Goal: Task Accomplishment & Management: Use online tool/utility

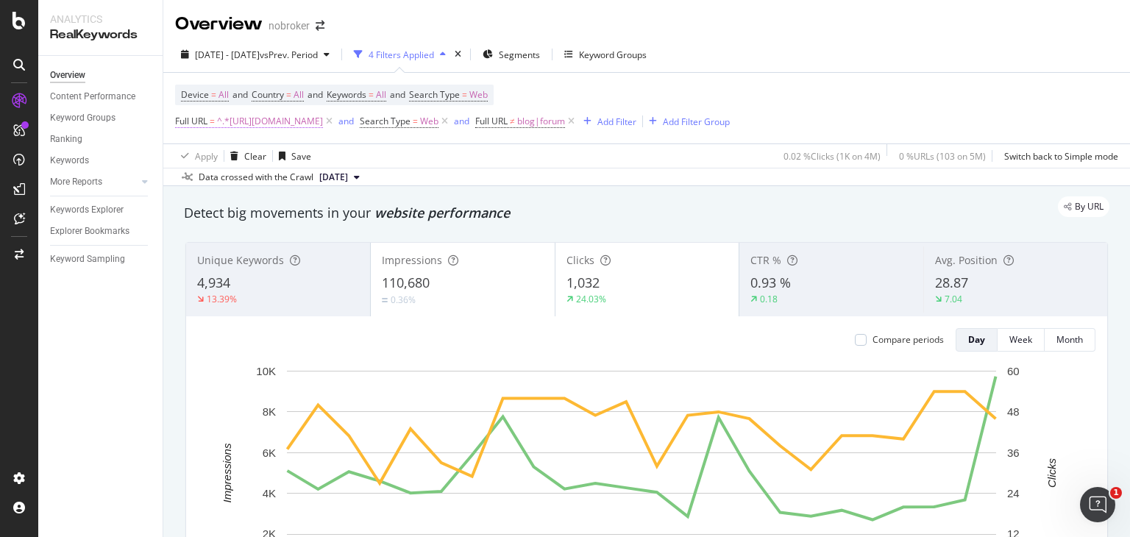
click at [323, 118] on span "^.*https://www.nobroker.in/prophub/nris/nri-guides/.*$" at bounding box center [270, 121] width 106 height 21
click at [472, 183] on div "Data crossed with the Crawl 2025 Sep. 1st" at bounding box center [646, 177] width 967 height 18
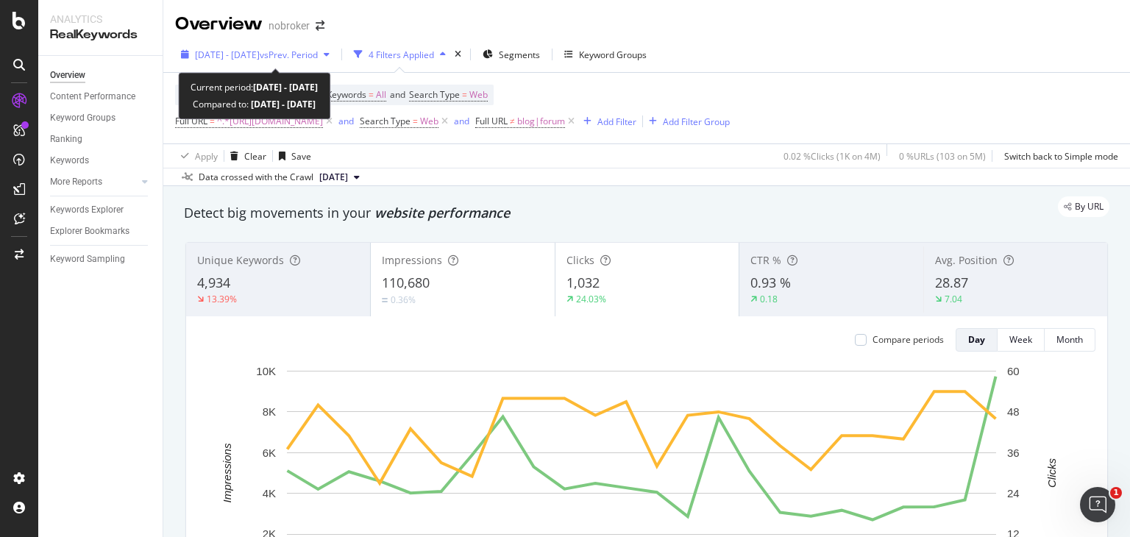
click at [318, 60] on div "2025 Sep. 1st - Sep. 24th vs Prev. Period" at bounding box center [256, 55] width 123 height 13
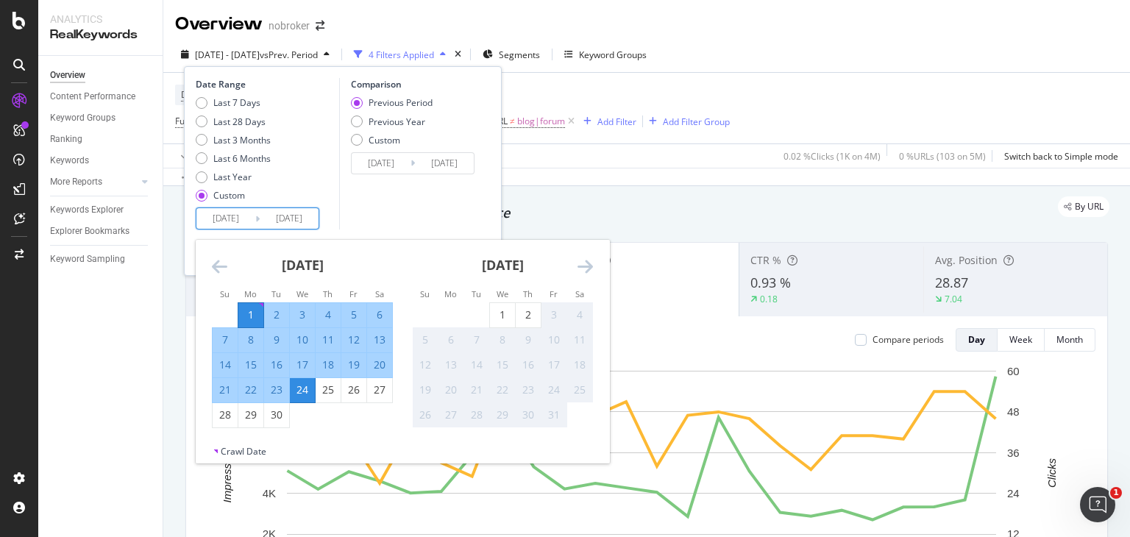
click at [294, 224] on input "2025/09/24" at bounding box center [289, 218] width 59 height 21
click at [272, 418] on div "30" at bounding box center [276, 415] width 25 height 15
type input "[DATE]"
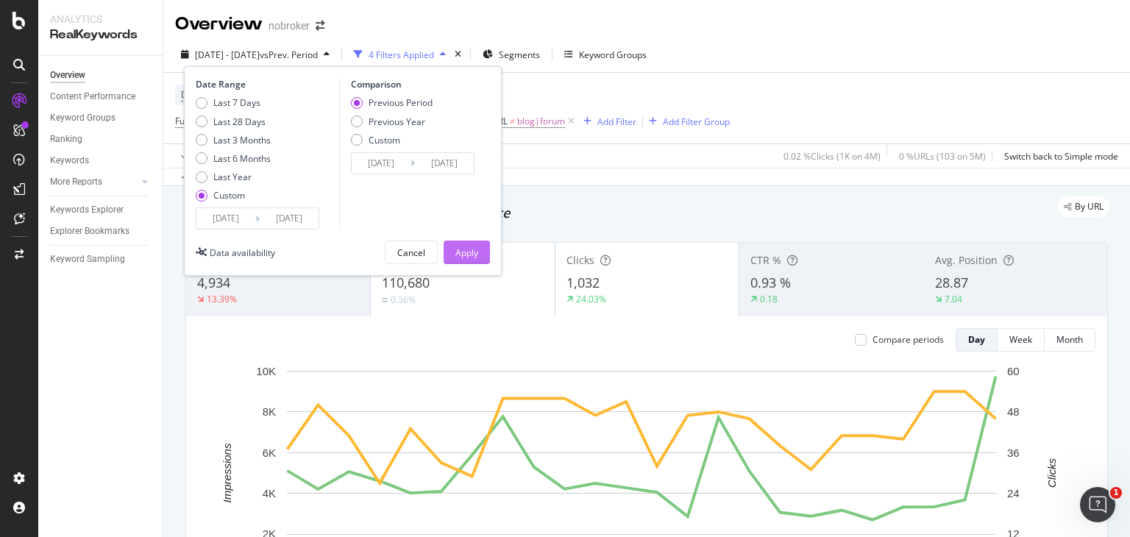
click at [461, 253] on div "Apply" at bounding box center [467, 253] width 23 height 13
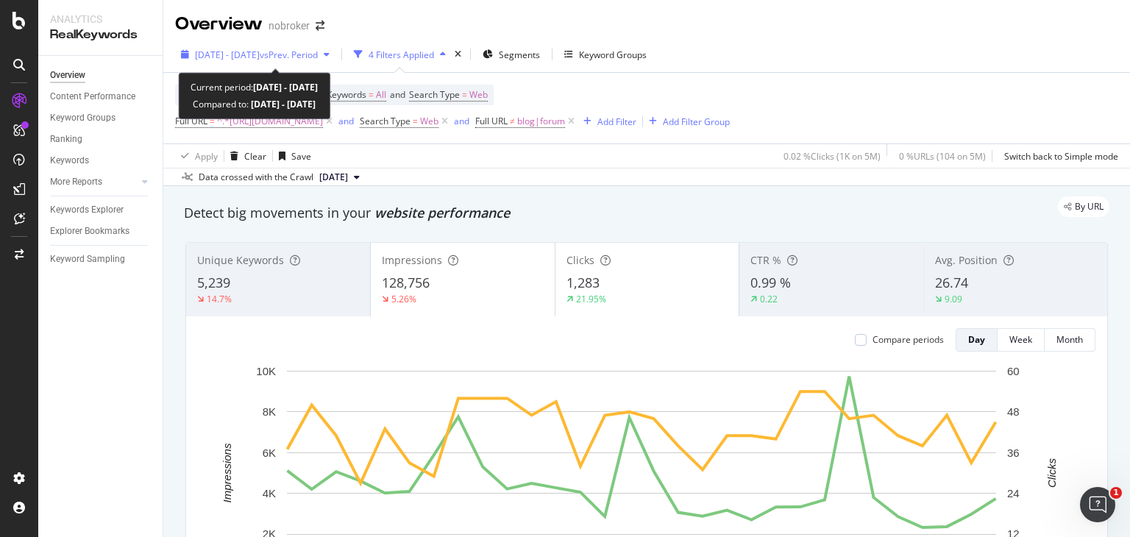
click at [260, 56] on span "2025 Sep. 1st - Sep. 30th" at bounding box center [227, 55] width 65 height 13
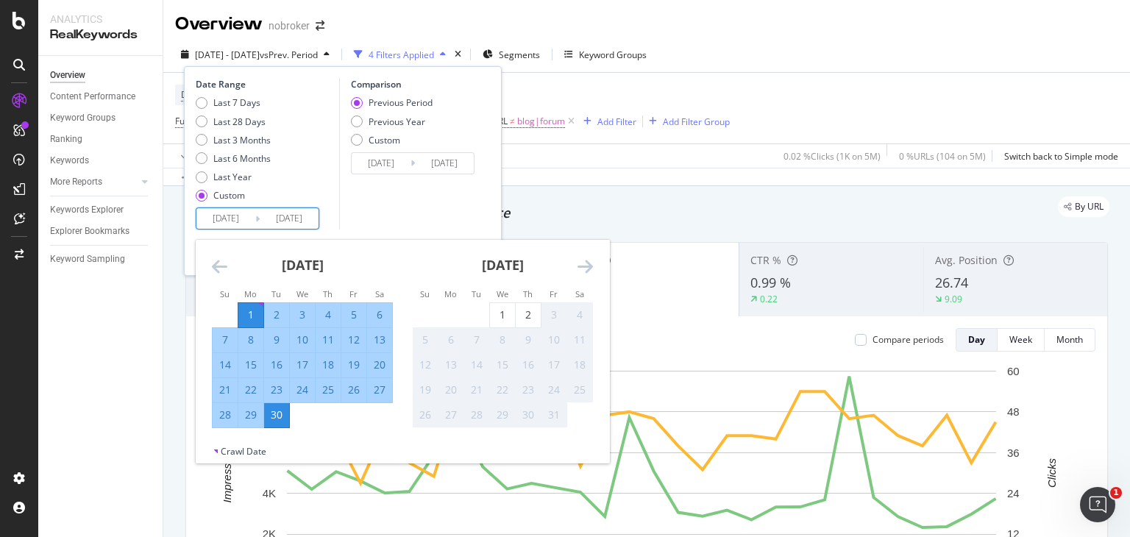
click at [224, 218] on input "2025/09/01" at bounding box center [225, 218] width 59 height 21
click at [220, 266] on icon "Move backward to switch to the previous month." at bounding box center [219, 267] width 15 height 18
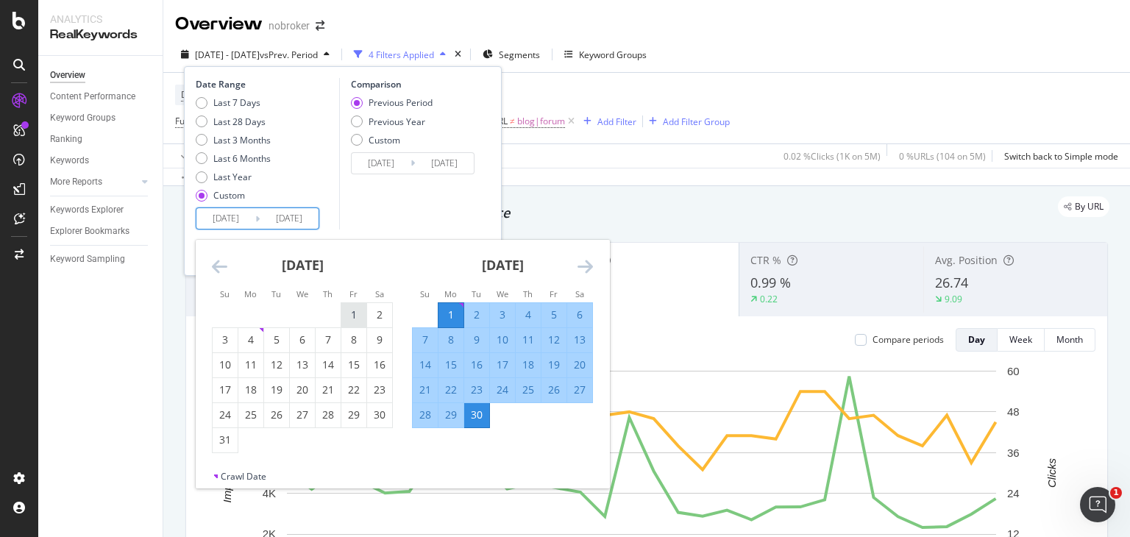
click at [350, 313] on div "1" at bounding box center [353, 315] width 25 height 15
type input "2025/08/01"
type input "2025/06/01"
type input "2025/07/31"
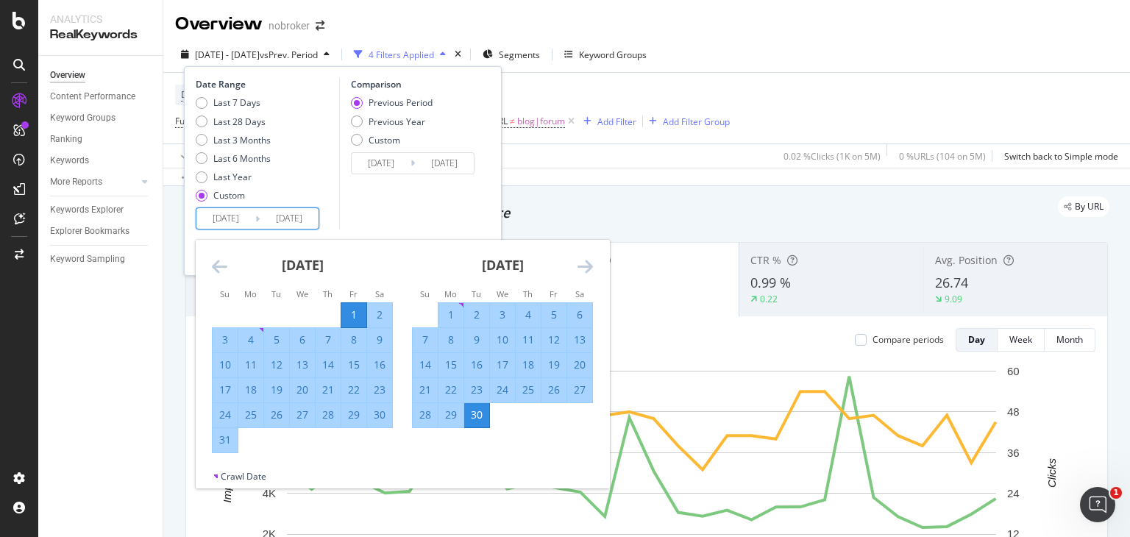
click at [221, 434] on div "31" at bounding box center [225, 440] width 25 height 15
type input "2025/08/31"
type input "2025/07/01"
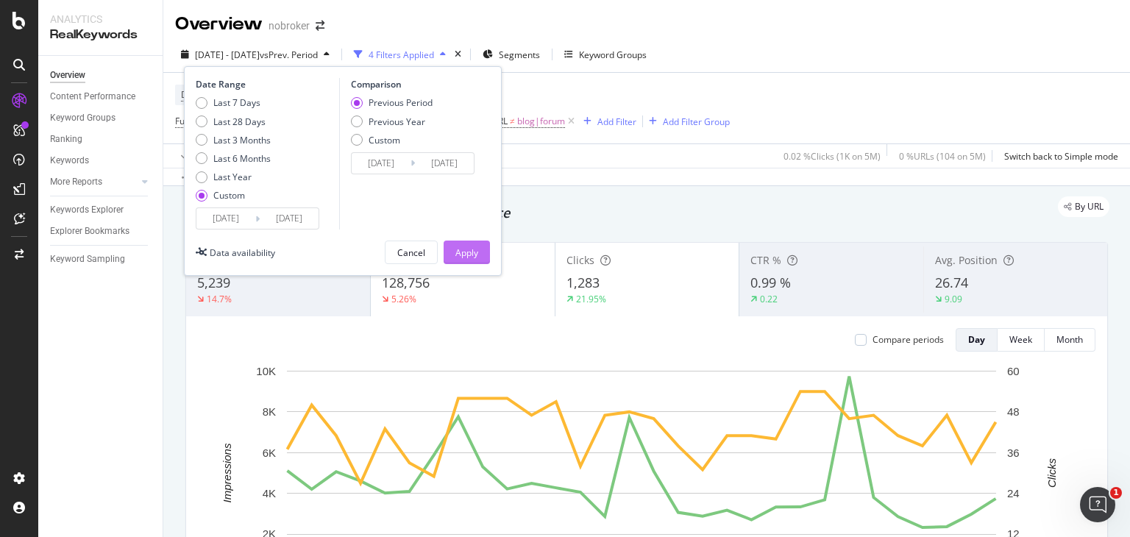
click at [470, 247] on div "Apply" at bounding box center [467, 253] width 23 height 13
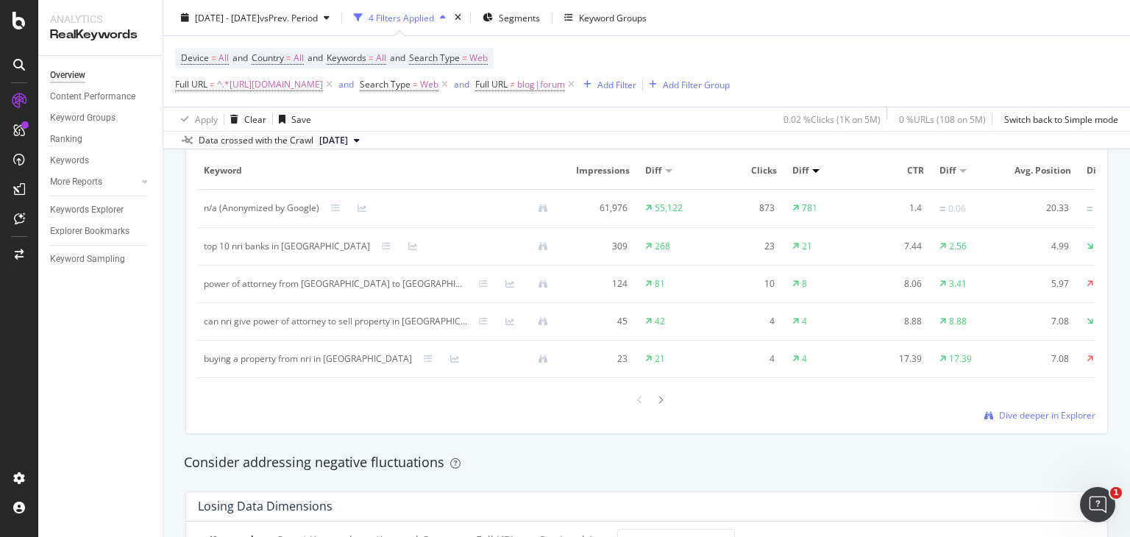
scroll to position [1066, 0]
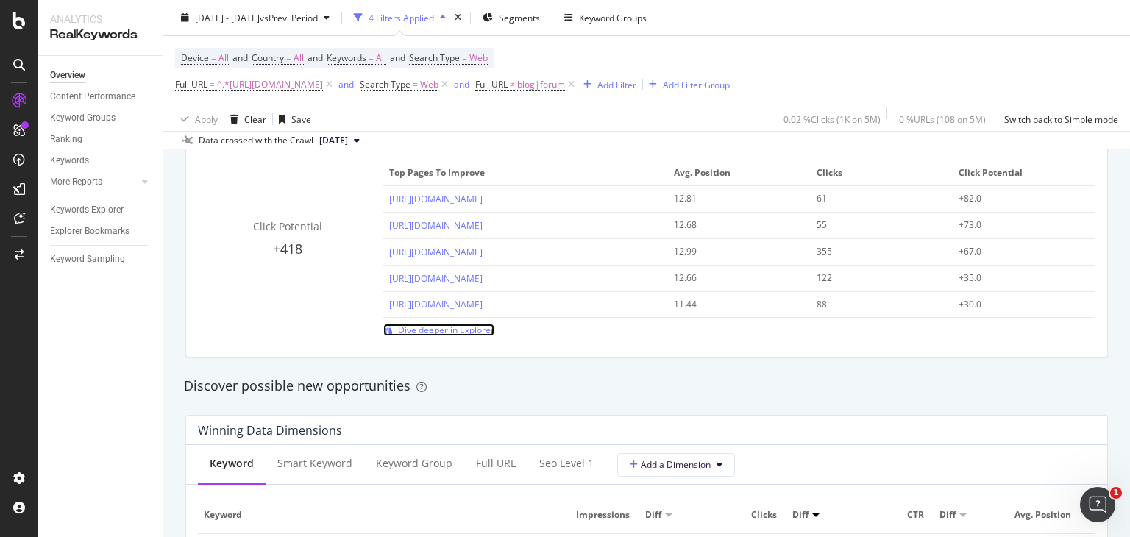
click at [434, 335] on span "Dive deeper in Explorer" at bounding box center [446, 330] width 96 height 13
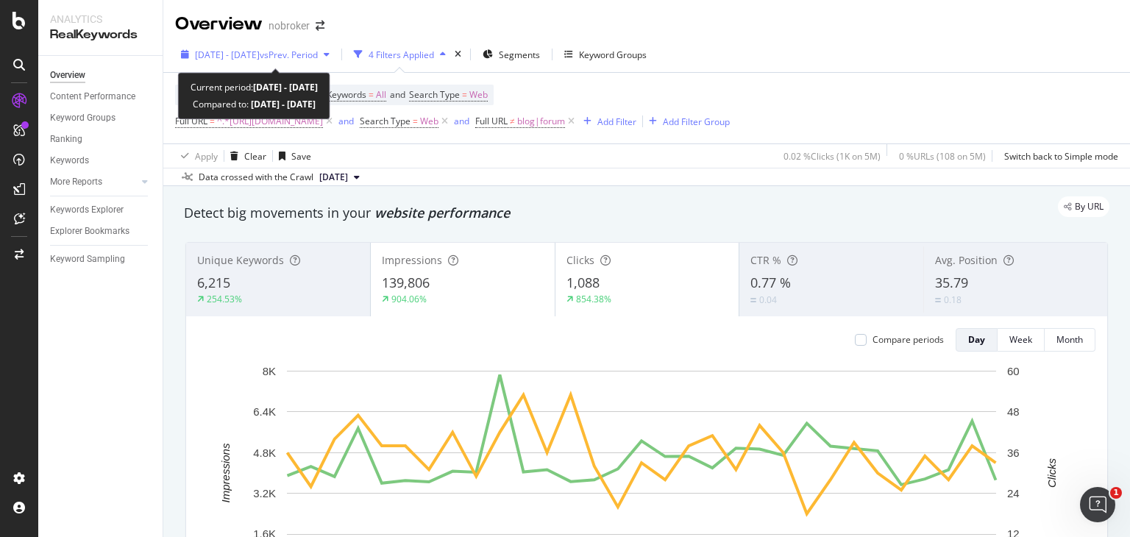
click at [260, 49] on span "2025 Aug. 1st - Aug. 31st" at bounding box center [227, 55] width 65 height 13
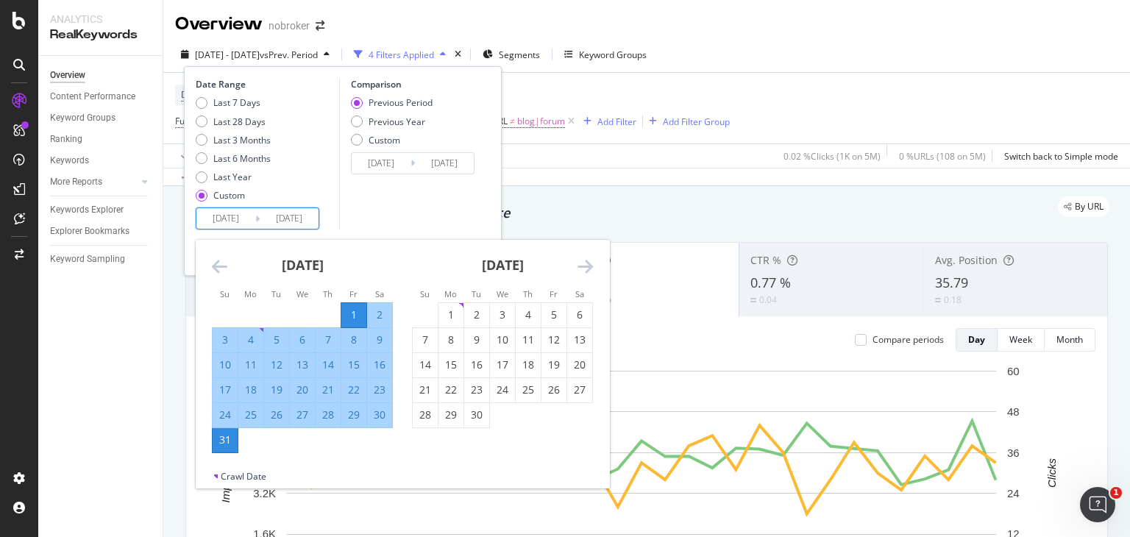
click at [218, 221] on input "2025/08/01" at bounding box center [225, 218] width 59 height 21
click at [216, 270] on icon "Move backward to switch to the previous month." at bounding box center [219, 267] width 15 height 18
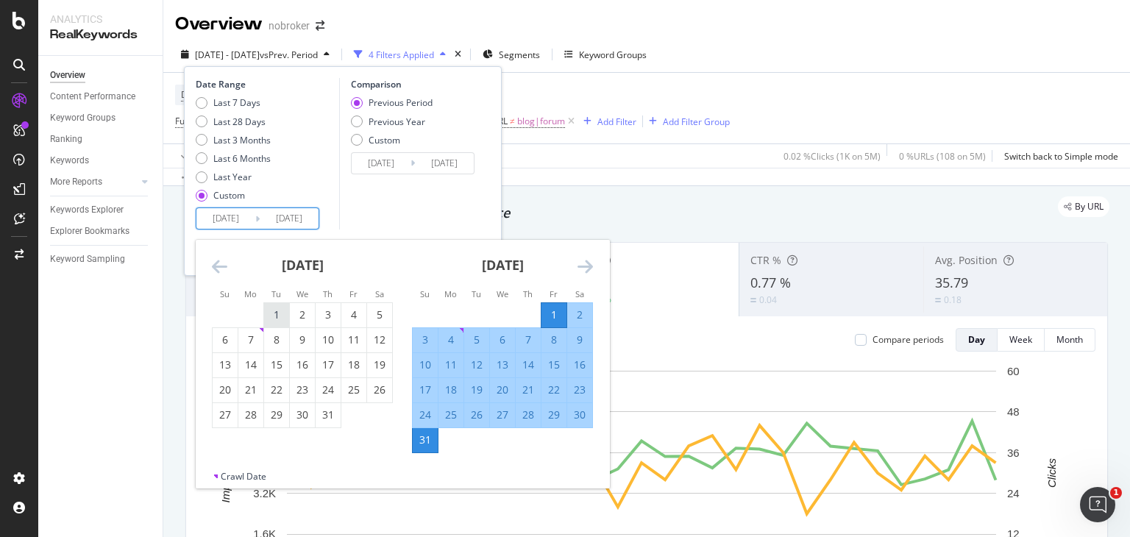
click at [272, 316] on div "1" at bounding box center [276, 315] width 25 height 15
type input "2025/07/01"
type input "2025/04/30"
type input "2025/06/30"
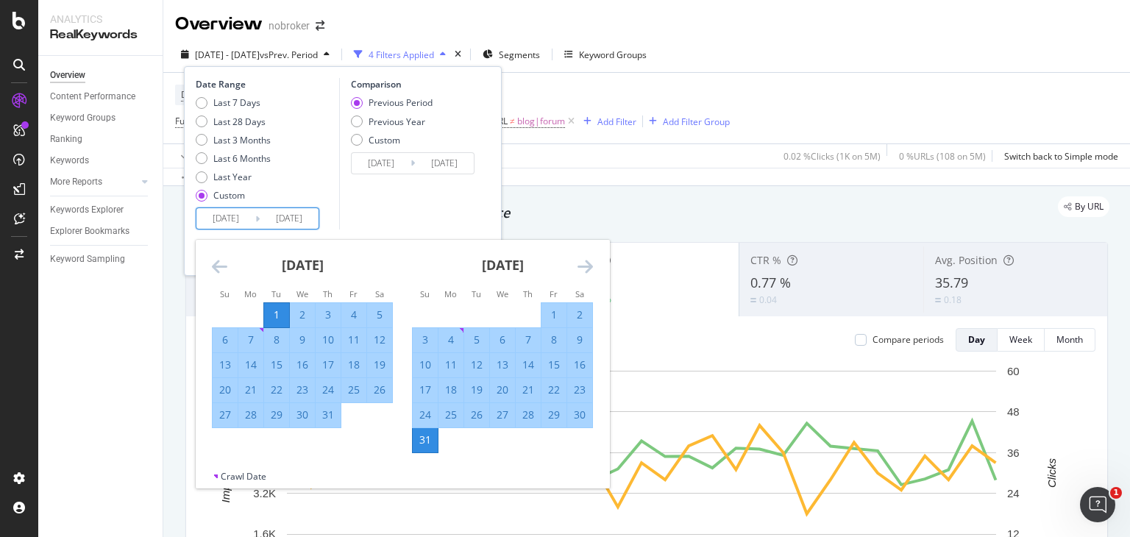
click at [332, 419] on div "31" at bounding box center [328, 415] width 25 height 15
type input "2025/07/31"
type input "2025/05/31"
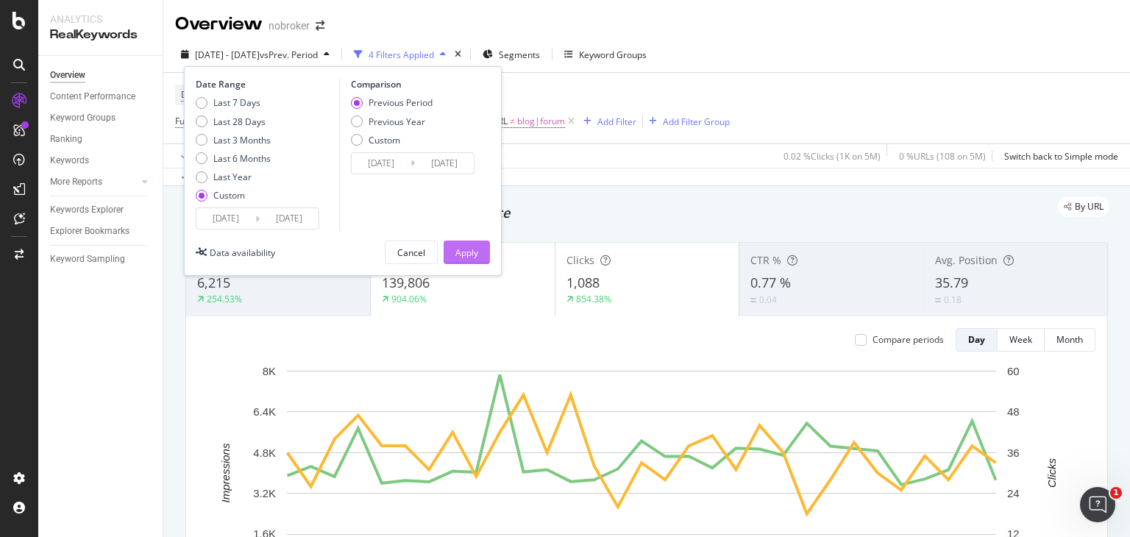
click at [463, 248] on div "Apply" at bounding box center [467, 253] width 23 height 13
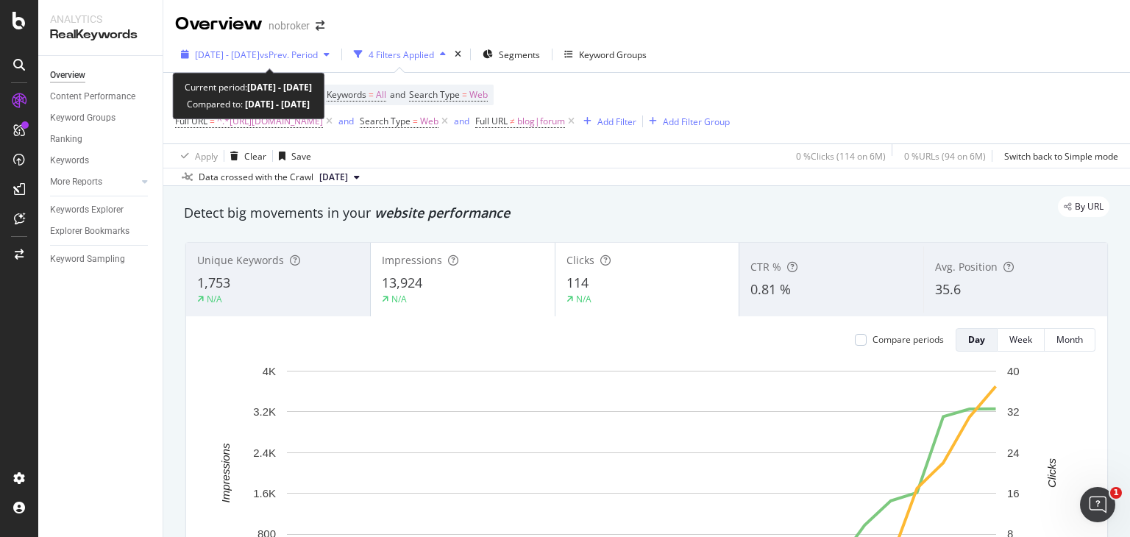
click at [307, 52] on span "vs Prev. Period" at bounding box center [289, 55] width 58 height 13
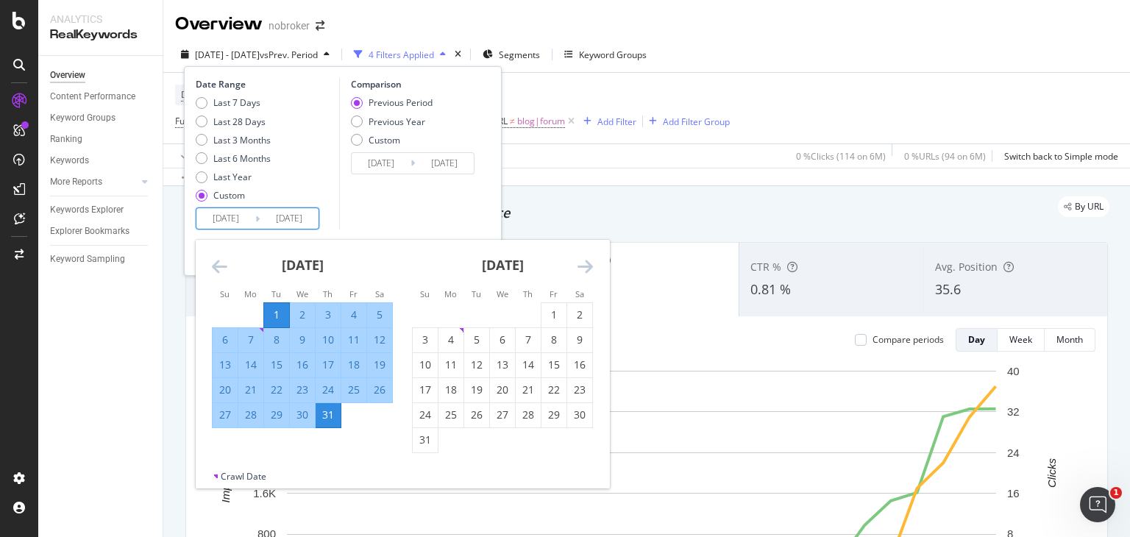
click at [221, 224] on input "2025/07/01" at bounding box center [225, 218] width 59 height 21
click at [582, 271] on icon "Move forward to switch to the next month." at bounding box center [585, 267] width 15 height 18
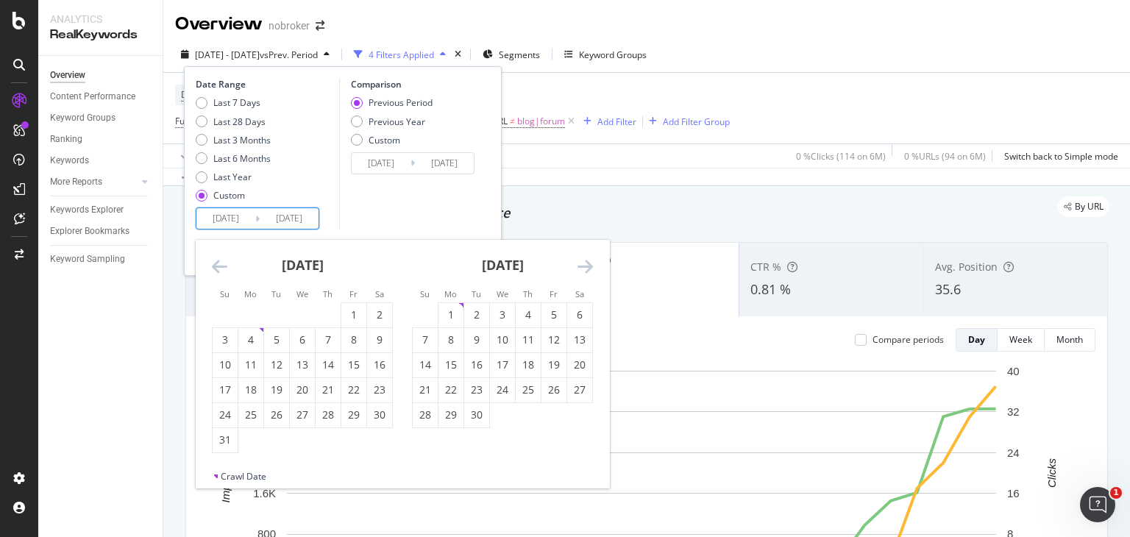
click at [582, 271] on icon "Move forward to switch to the next month." at bounding box center [585, 267] width 15 height 18
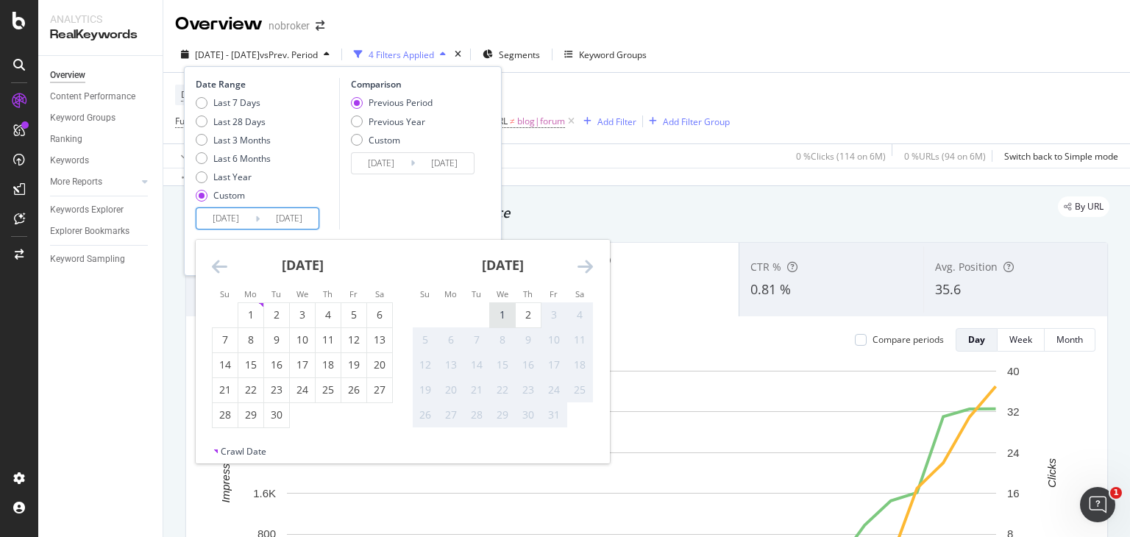
click at [497, 318] on div "1" at bounding box center [502, 315] width 25 height 15
type input "[DATE]"
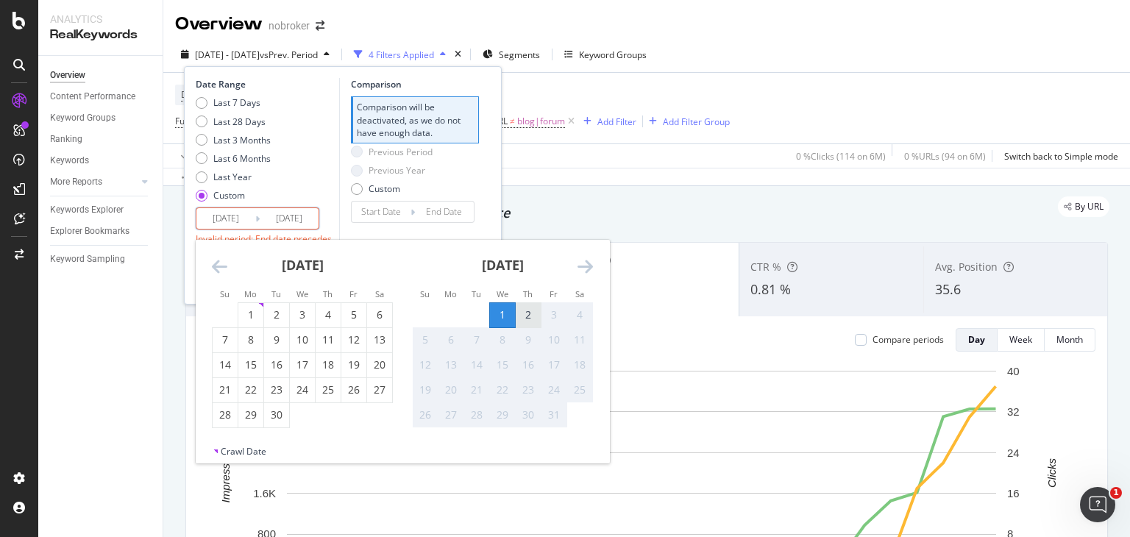
click at [516, 314] on div "2" at bounding box center [528, 315] width 25 height 15
type input "[DATE]"
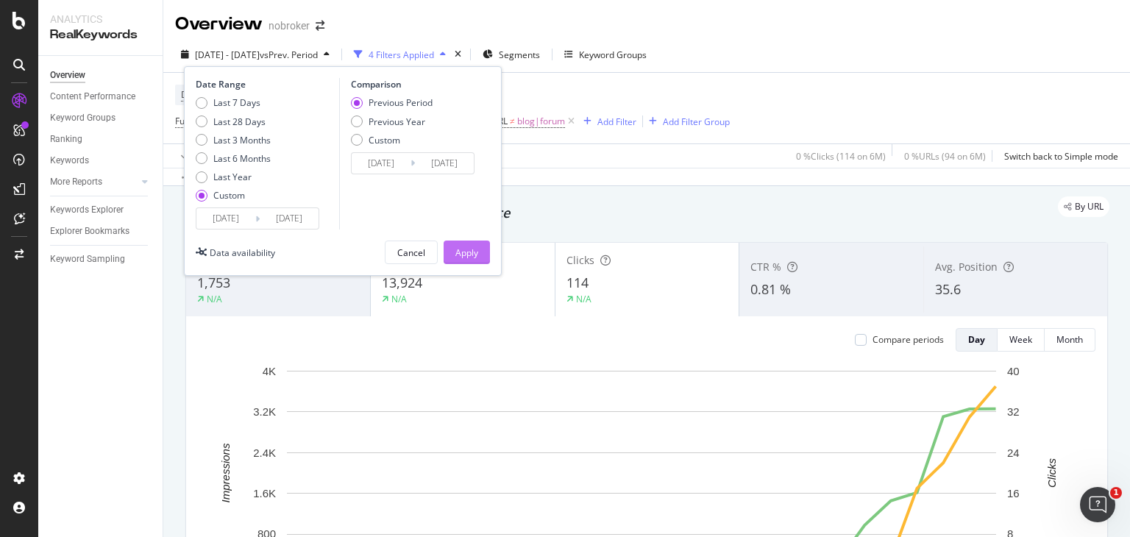
click at [465, 247] on div "Apply" at bounding box center [467, 253] width 23 height 13
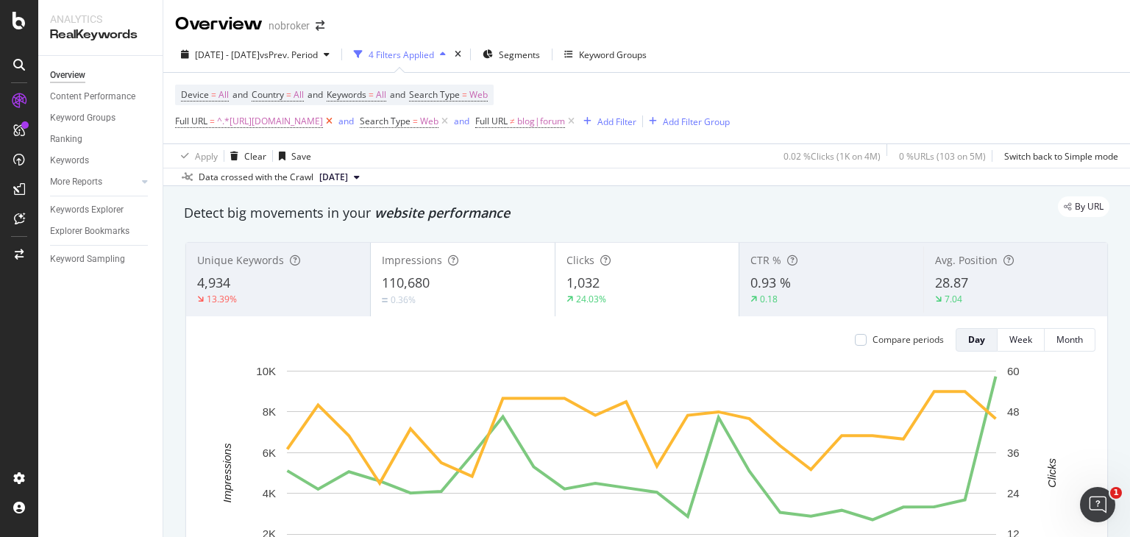
click at [336, 123] on icon at bounding box center [329, 121] width 13 height 15
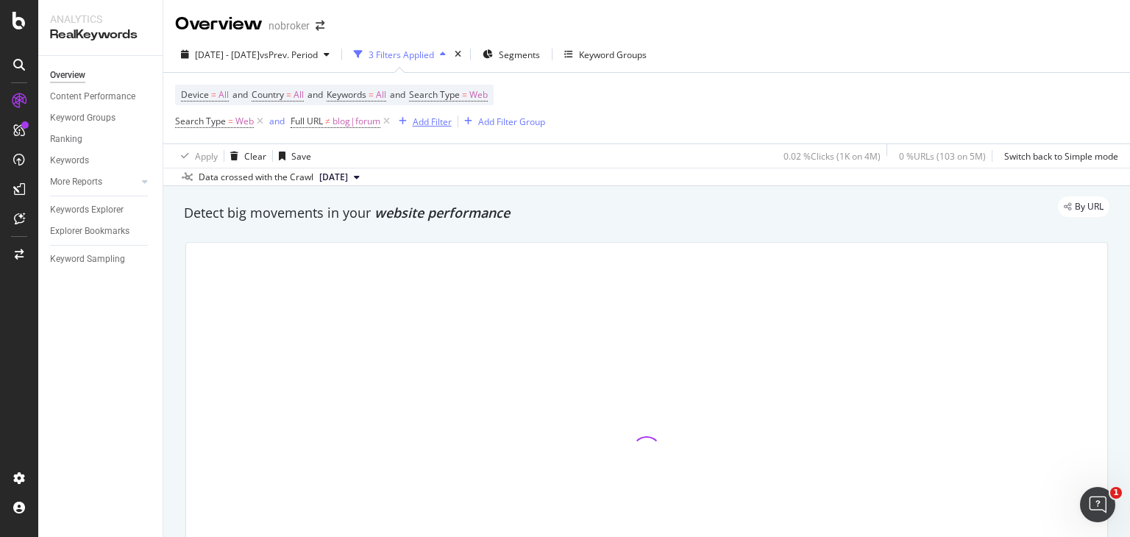
click at [436, 121] on div "Add Filter" at bounding box center [432, 122] width 39 height 13
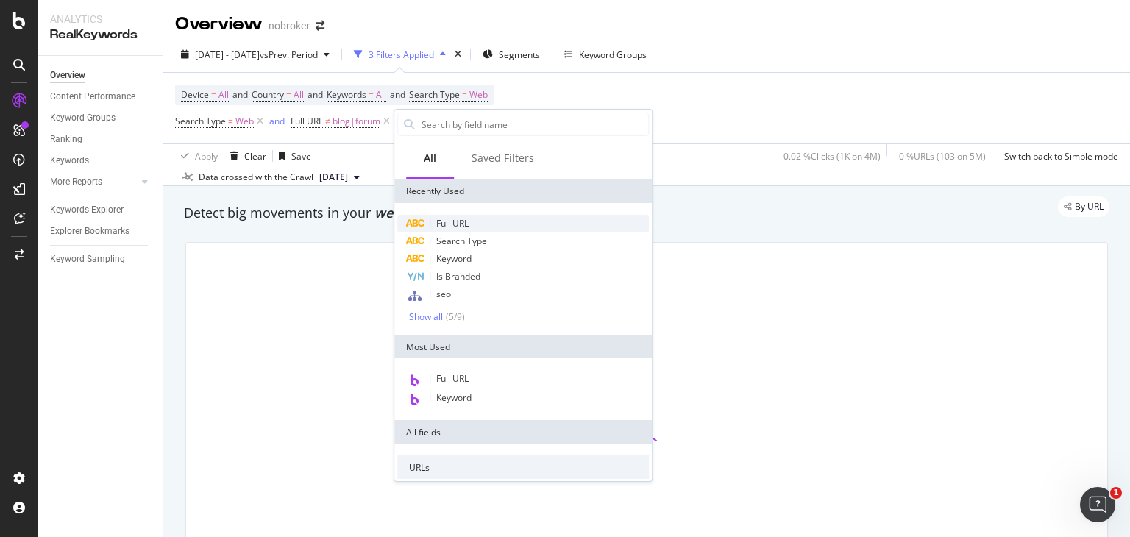
click at [461, 224] on span "Full URL" at bounding box center [452, 223] width 32 height 13
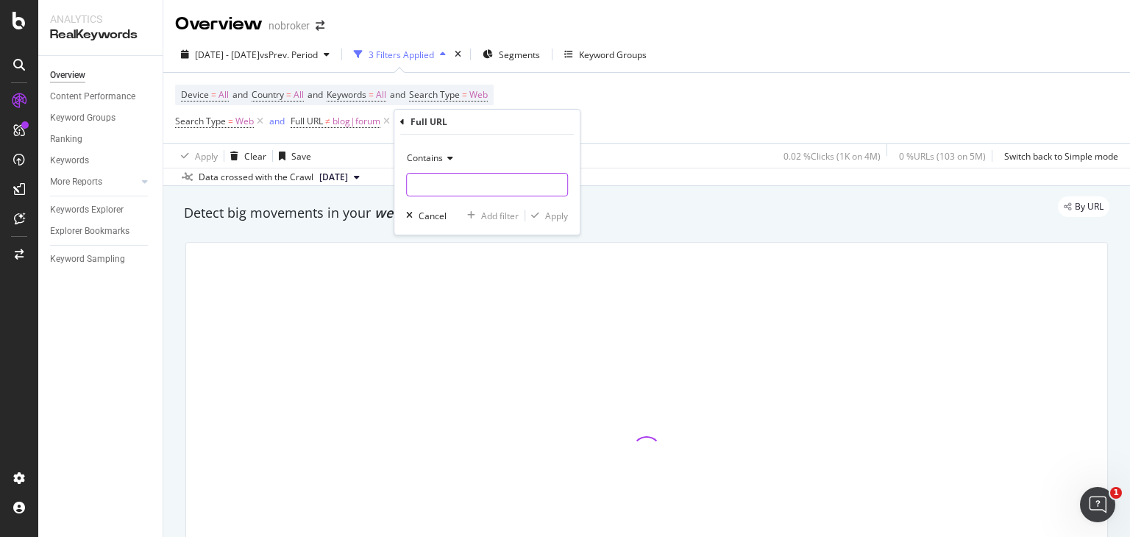
click at [422, 181] on input "text" at bounding box center [487, 185] width 160 height 24
paste input "https://www.nobroker.in/prophub/notary/guides/"
type input "https://www.nobroker.in/prophub/notary/guides/"
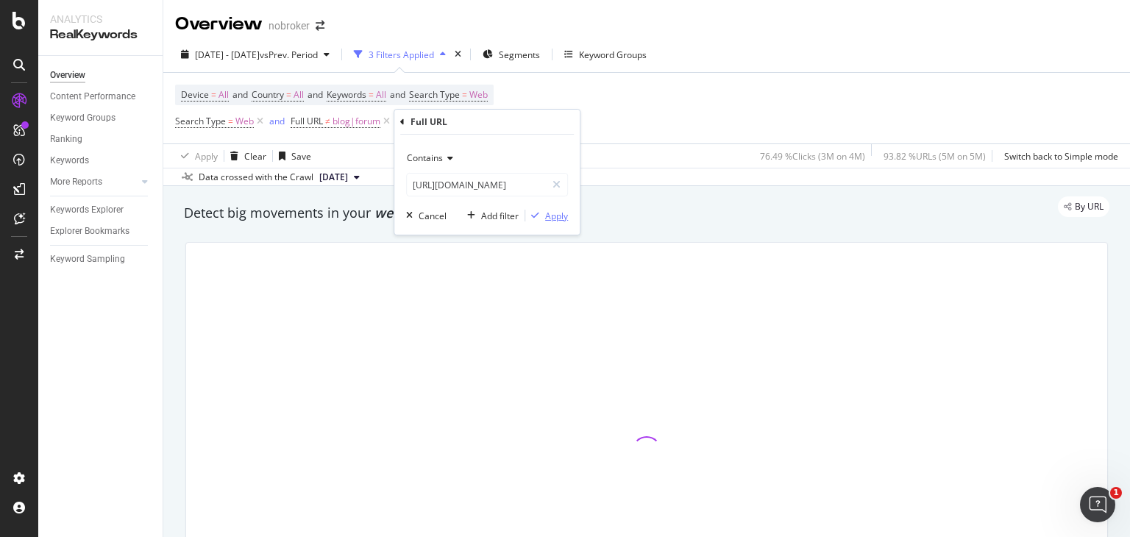
click at [551, 215] on div "Apply" at bounding box center [556, 216] width 23 height 13
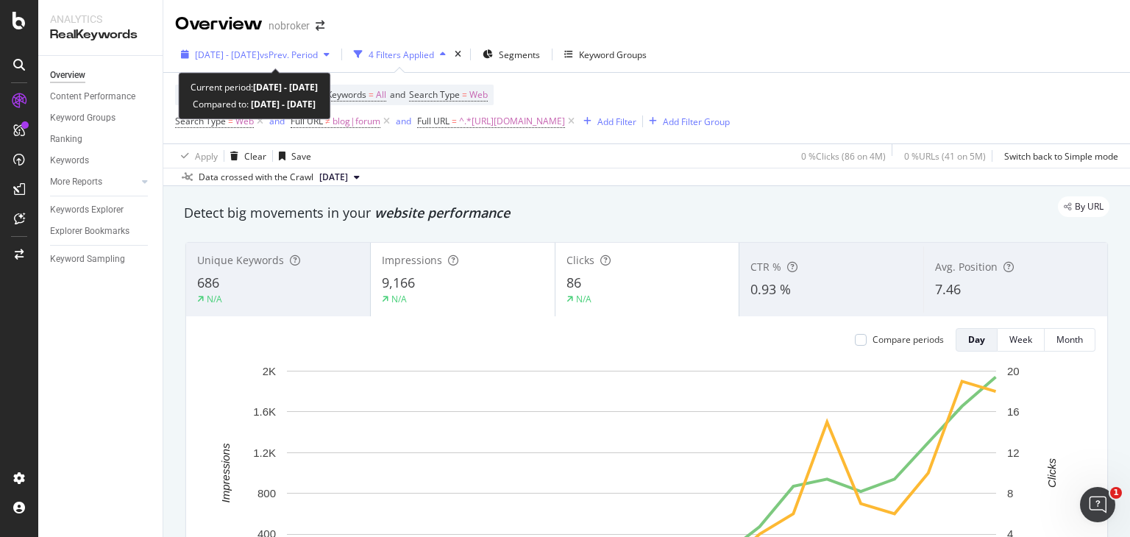
click at [318, 55] on span "vs Prev. Period" at bounding box center [289, 55] width 58 height 13
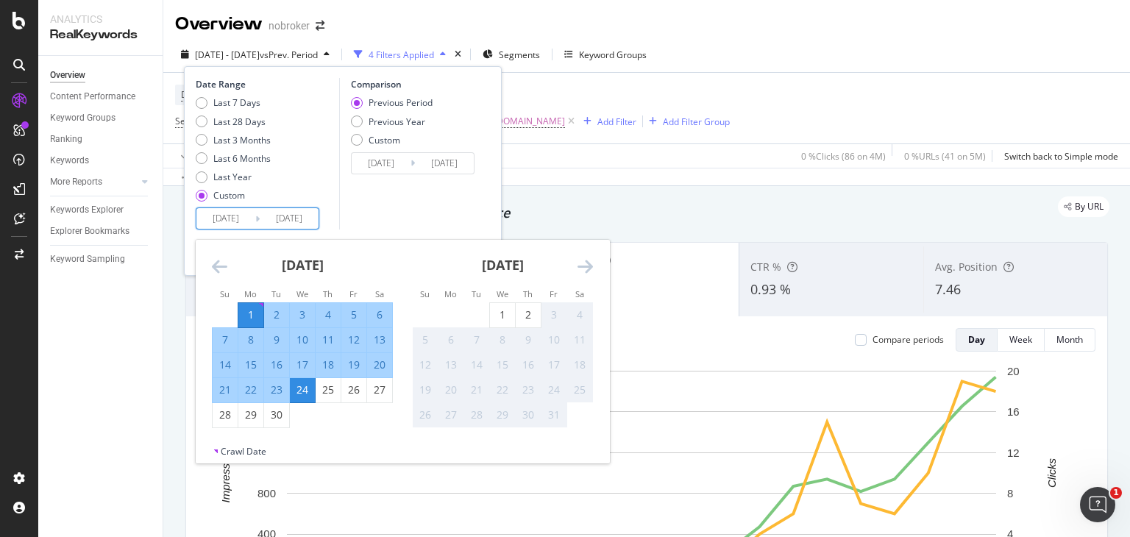
click at [241, 222] on input "[DATE]" at bounding box center [225, 218] width 59 height 21
click at [255, 314] on div "1" at bounding box center [250, 315] width 25 height 15
click at [283, 419] on div "30" at bounding box center [276, 415] width 25 height 15
type input "[DATE]"
type input "2025/08/02"
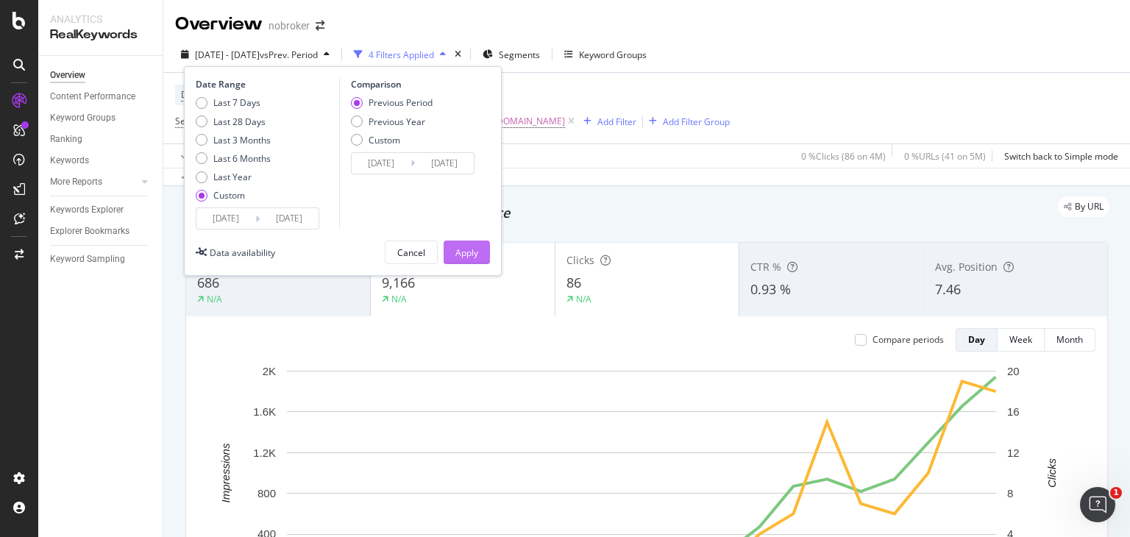
click at [472, 251] on div "Apply" at bounding box center [467, 253] width 23 height 13
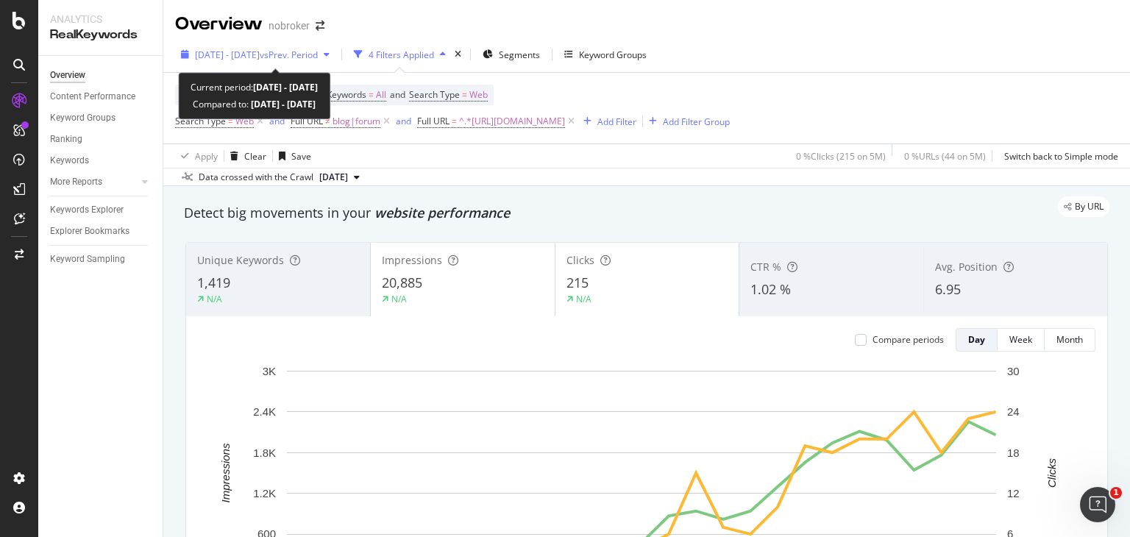
click at [304, 56] on span "vs Prev. Period" at bounding box center [289, 55] width 58 height 13
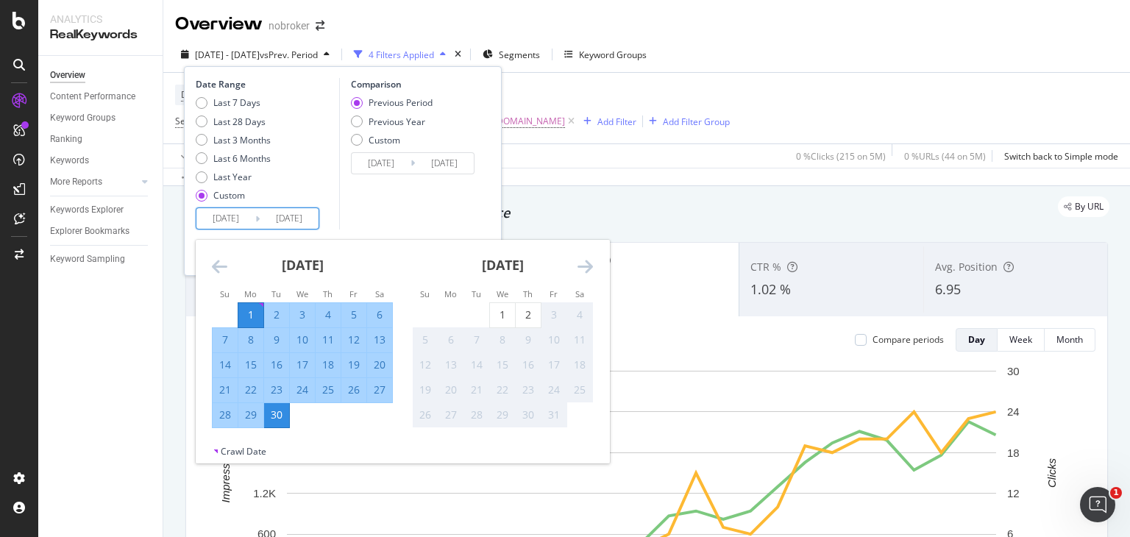
click at [238, 217] on input "2025/09/01" at bounding box center [225, 218] width 59 height 21
click at [497, 316] on div "1" at bounding box center [502, 315] width 25 height 15
type input "[DATE]"
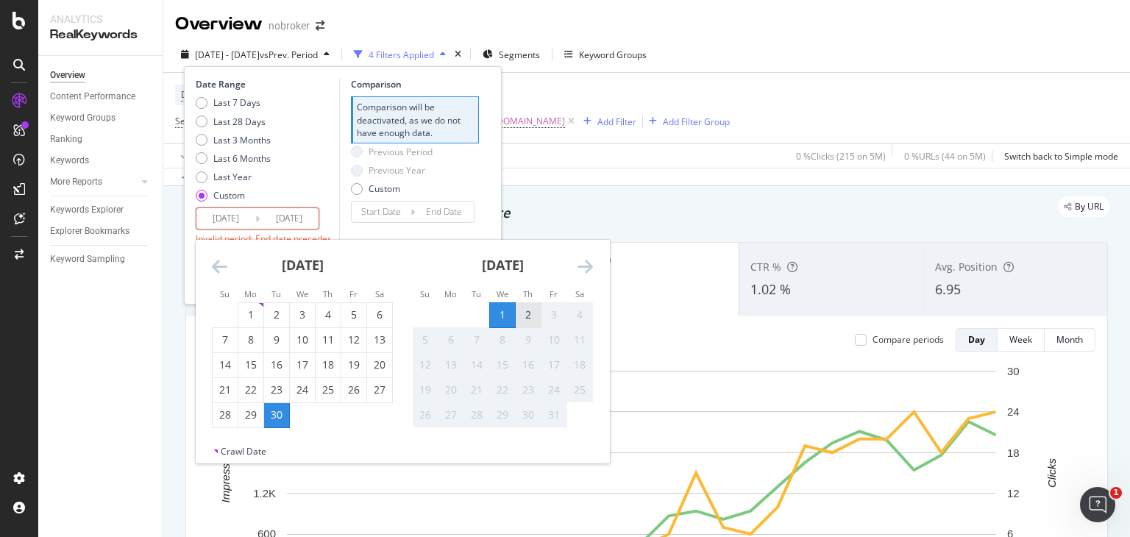
click at [524, 315] on div "2" at bounding box center [528, 315] width 25 height 15
type input "[DATE]"
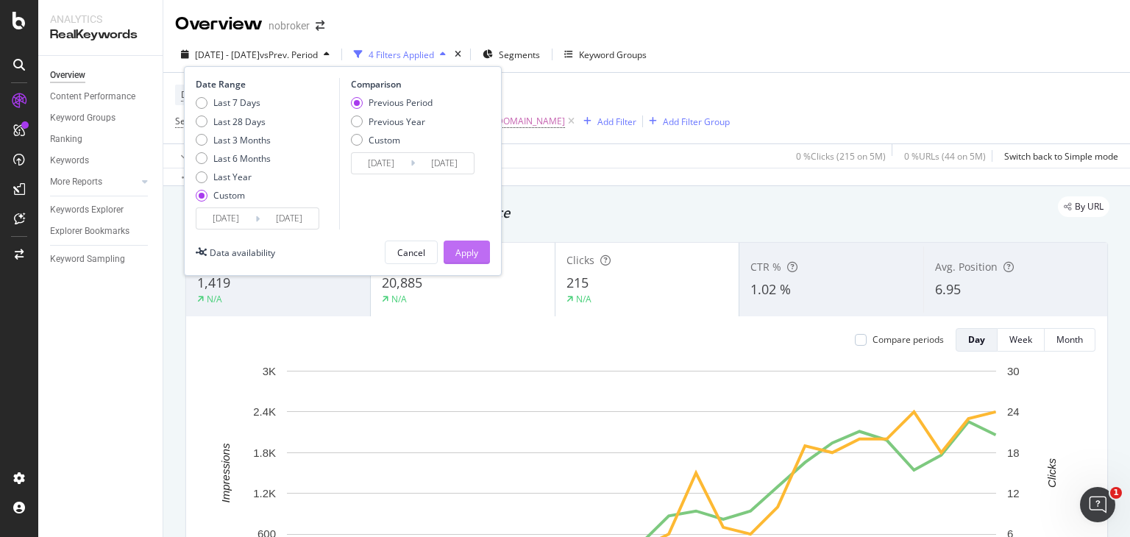
click at [474, 249] on div "Apply" at bounding box center [467, 253] width 23 height 13
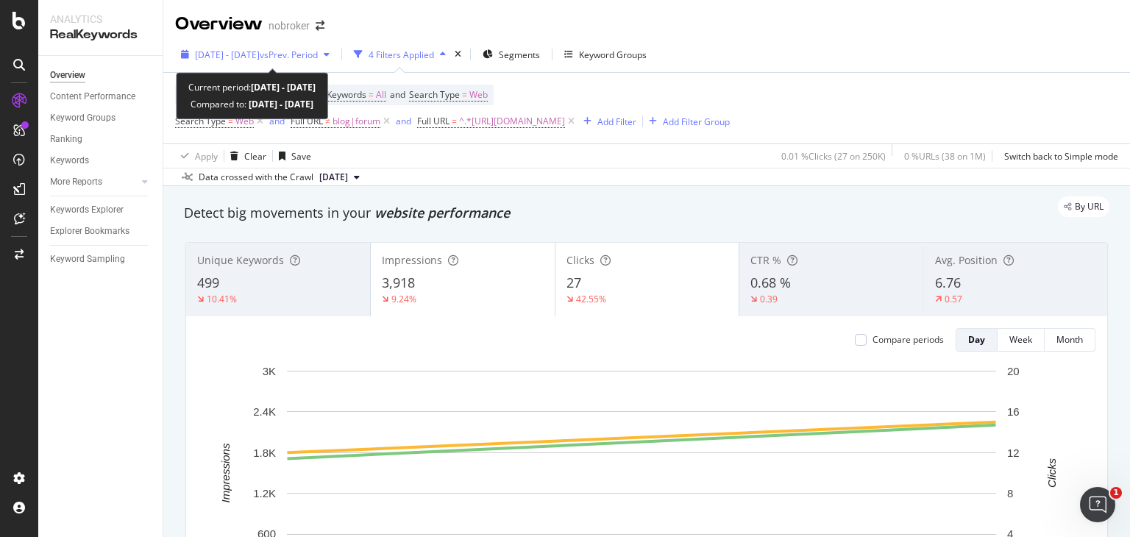
click at [250, 52] on span "[DATE] - [DATE]" at bounding box center [227, 55] width 65 height 13
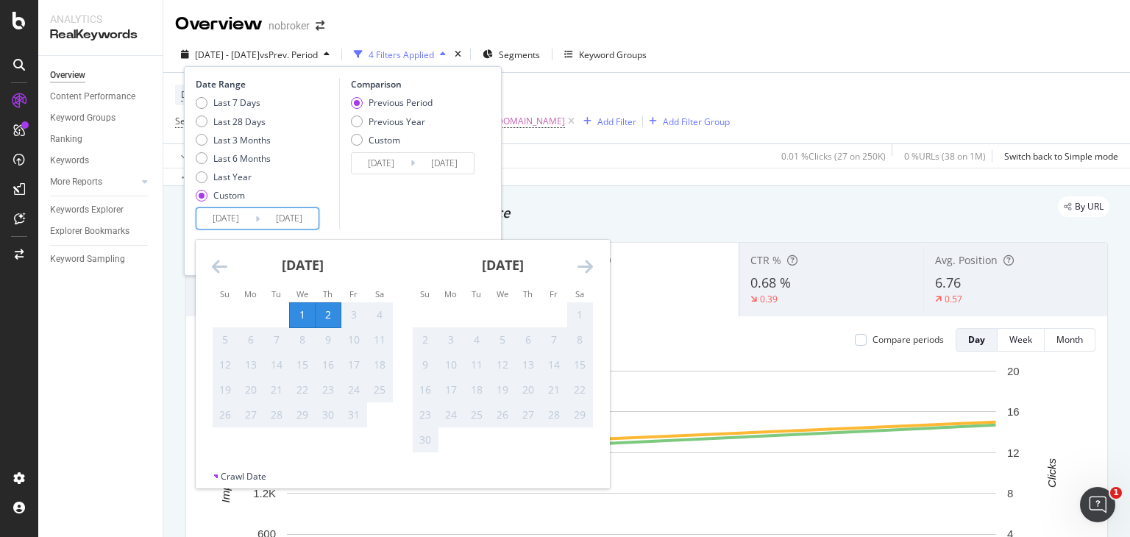
click at [280, 216] on input "[DATE]" at bounding box center [289, 218] width 59 height 21
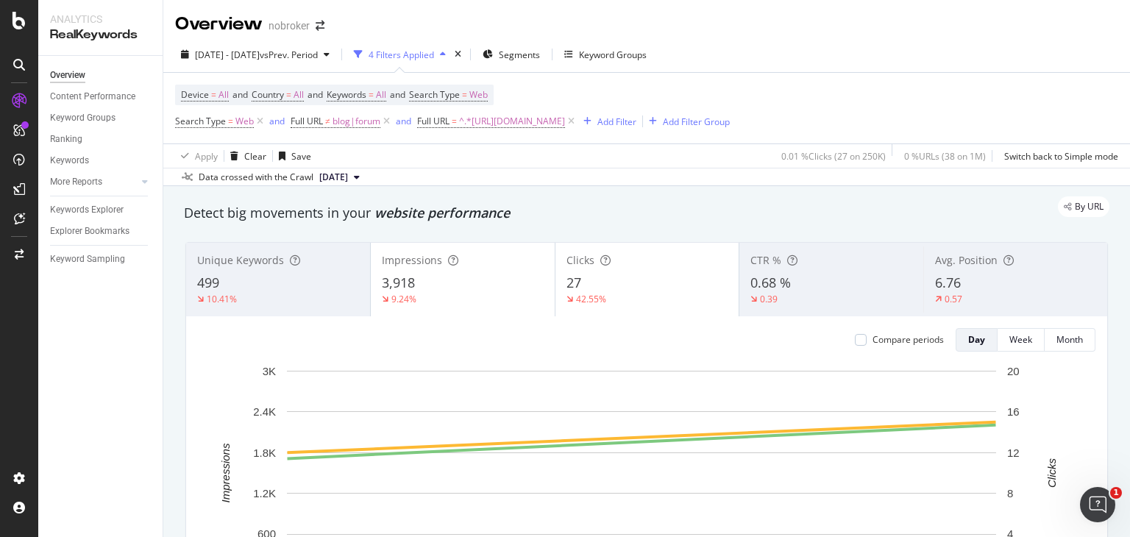
click at [773, 48] on div "2025 Oct. 1st - Oct. 2nd vs Prev. Period 4 Filters Applied Segments Keyword Gro…" at bounding box center [646, 57] width 967 height 29
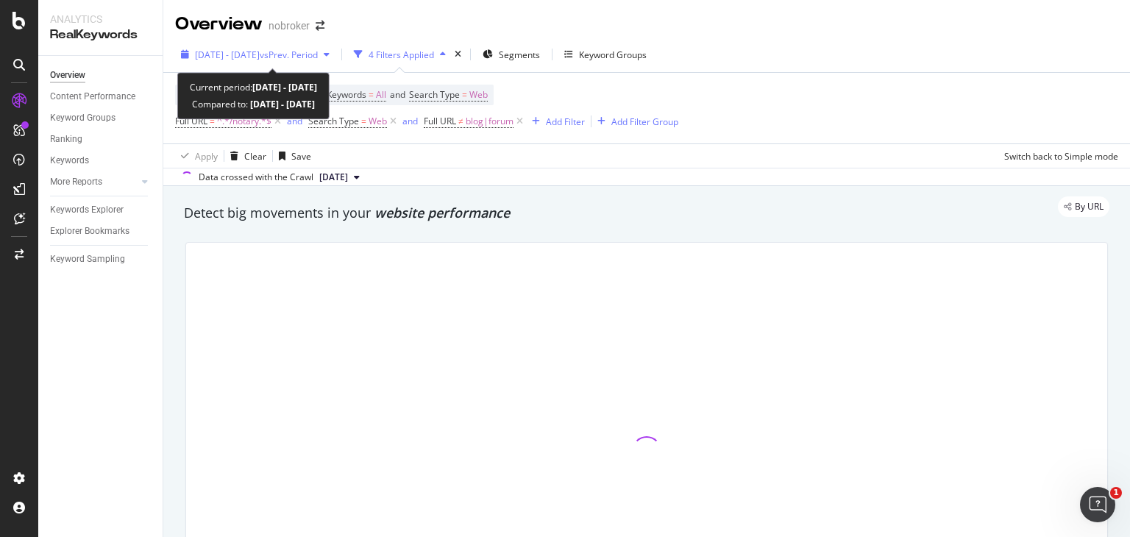
click at [260, 55] on span "[DATE] - [DATE]" at bounding box center [227, 55] width 65 height 13
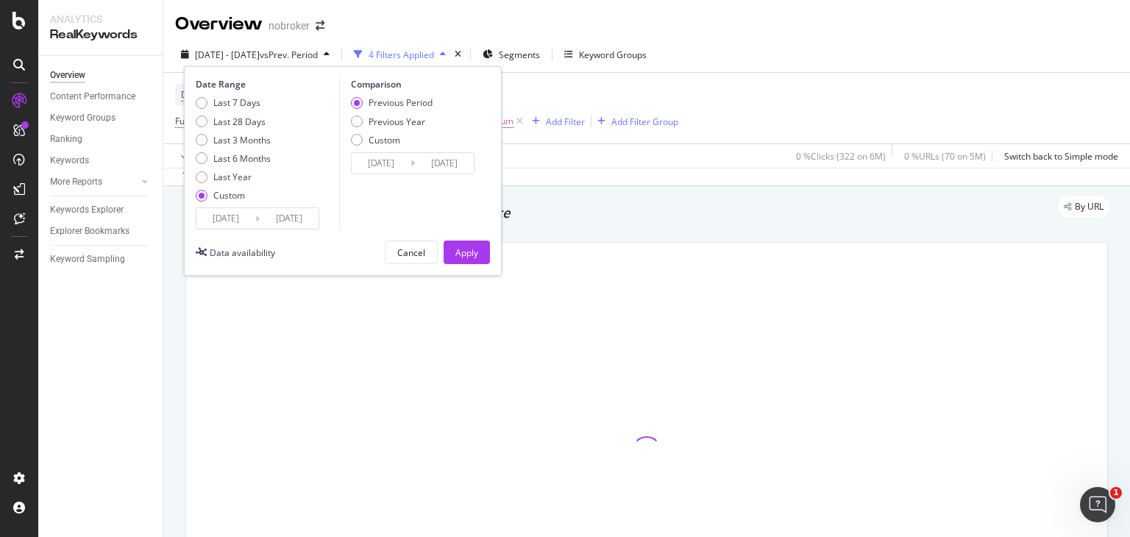
click at [235, 221] on input "[DATE]" at bounding box center [225, 218] width 59 height 21
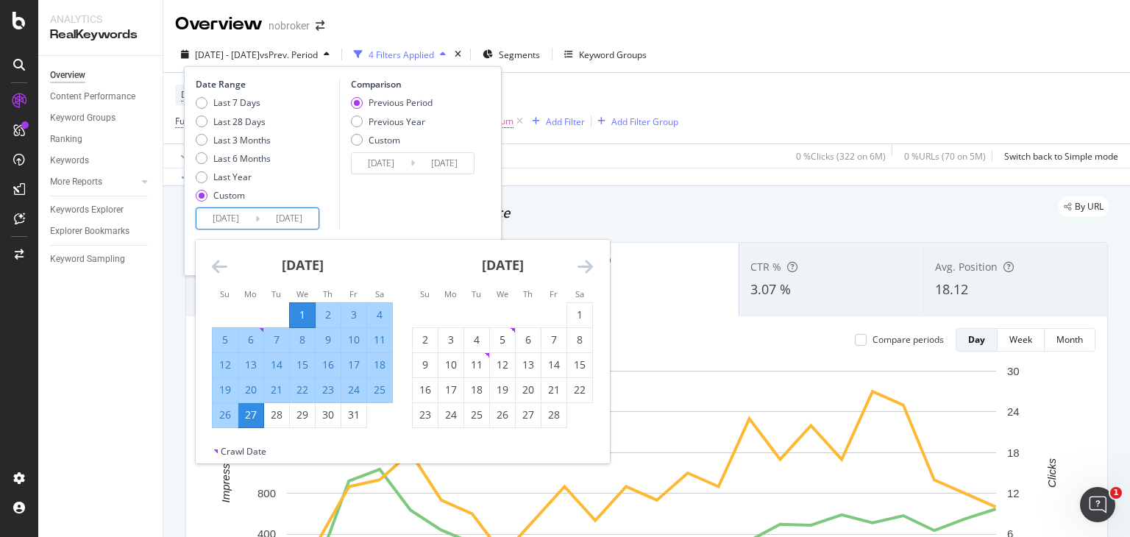
click at [586, 259] on icon "Move forward to switch to the next month." at bounding box center [585, 267] width 15 height 18
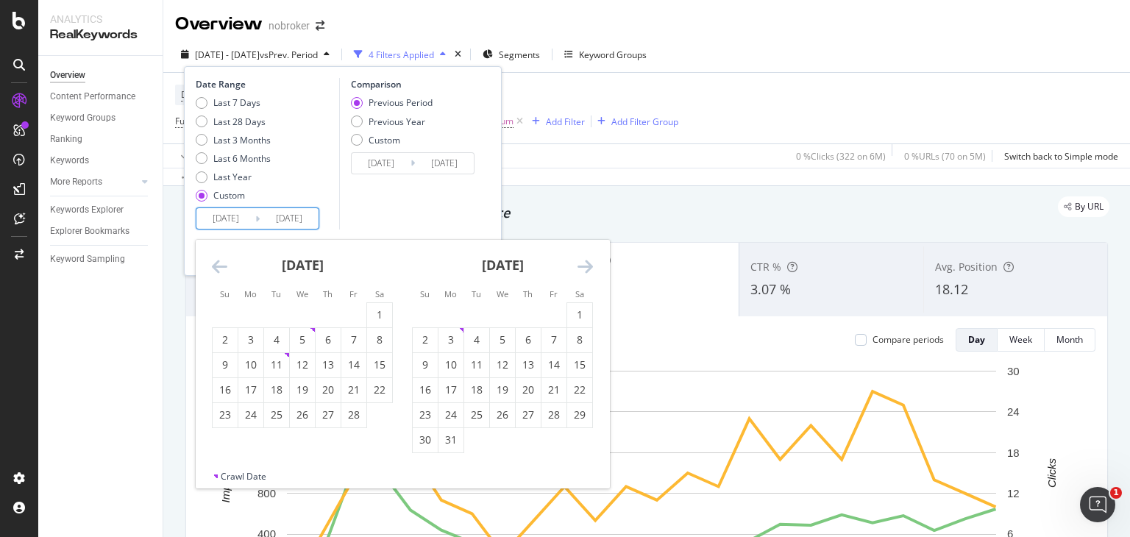
click at [586, 259] on icon "Move forward to switch to the next month." at bounding box center [585, 267] width 15 height 18
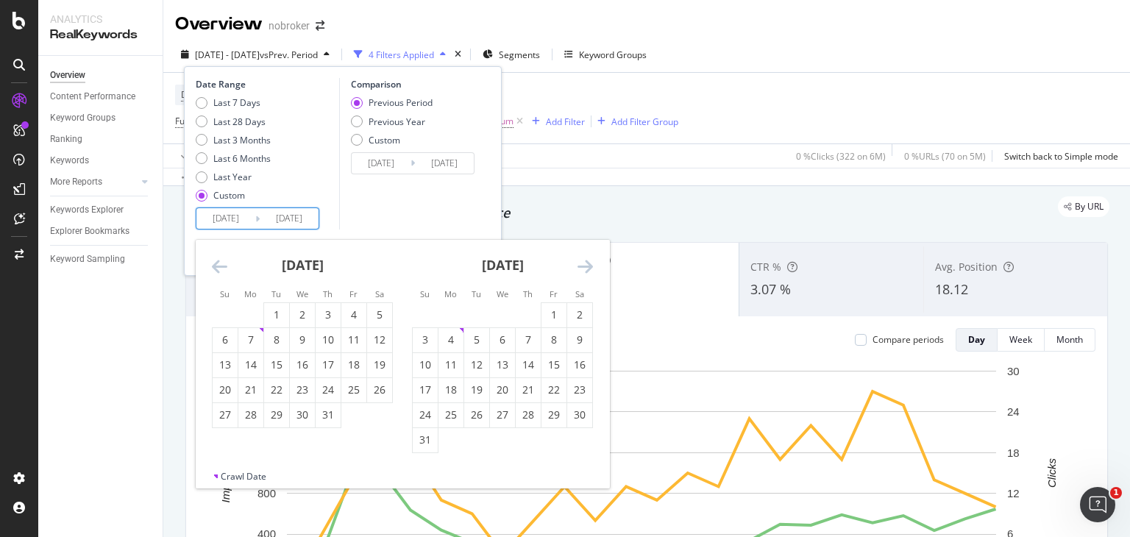
click at [586, 259] on icon "Move forward to switch to the next month." at bounding box center [585, 267] width 15 height 18
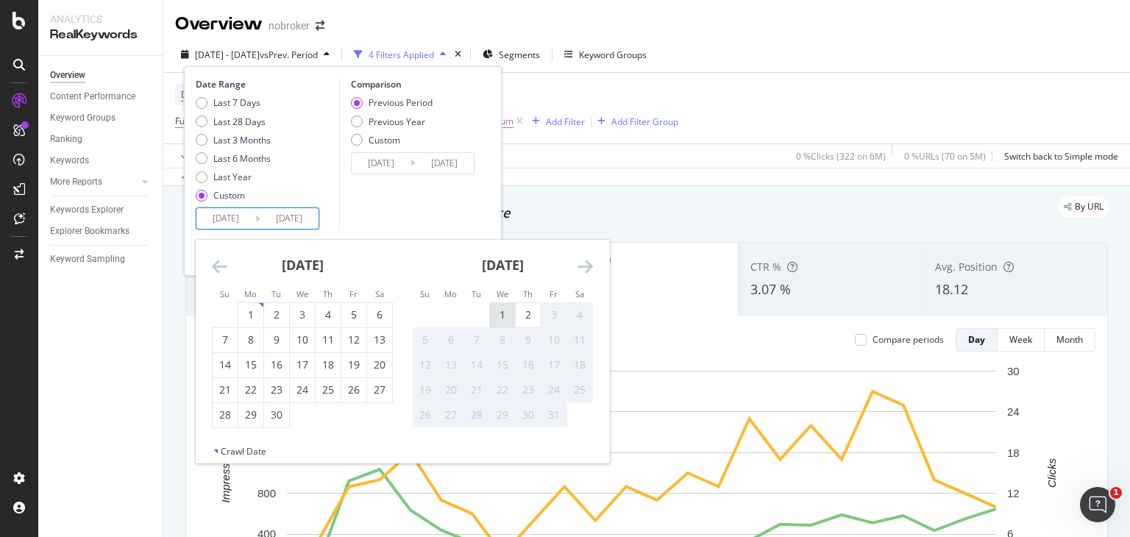
click at [503, 313] on div "1" at bounding box center [502, 315] width 25 height 15
type input "[DATE]"
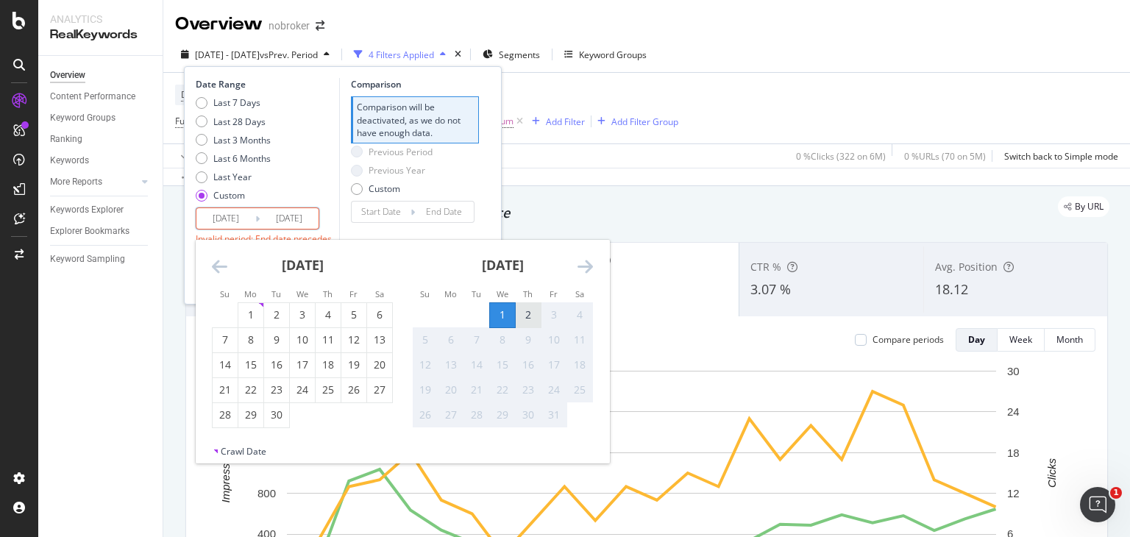
click at [533, 314] on div "2" at bounding box center [528, 315] width 25 height 15
type input "[DATE]"
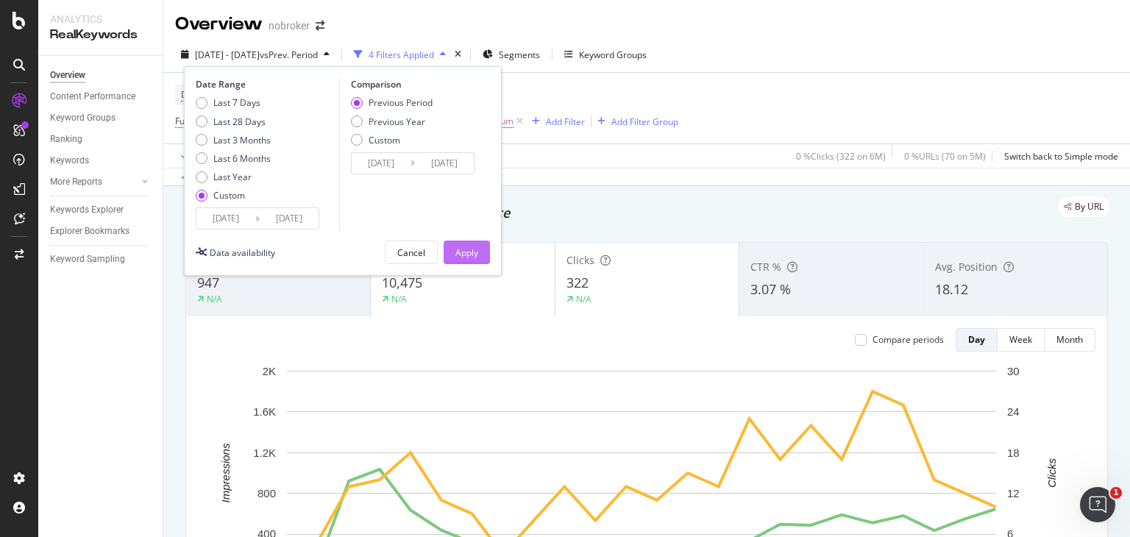
click at [469, 247] on div "Apply" at bounding box center [467, 253] width 23 height 13
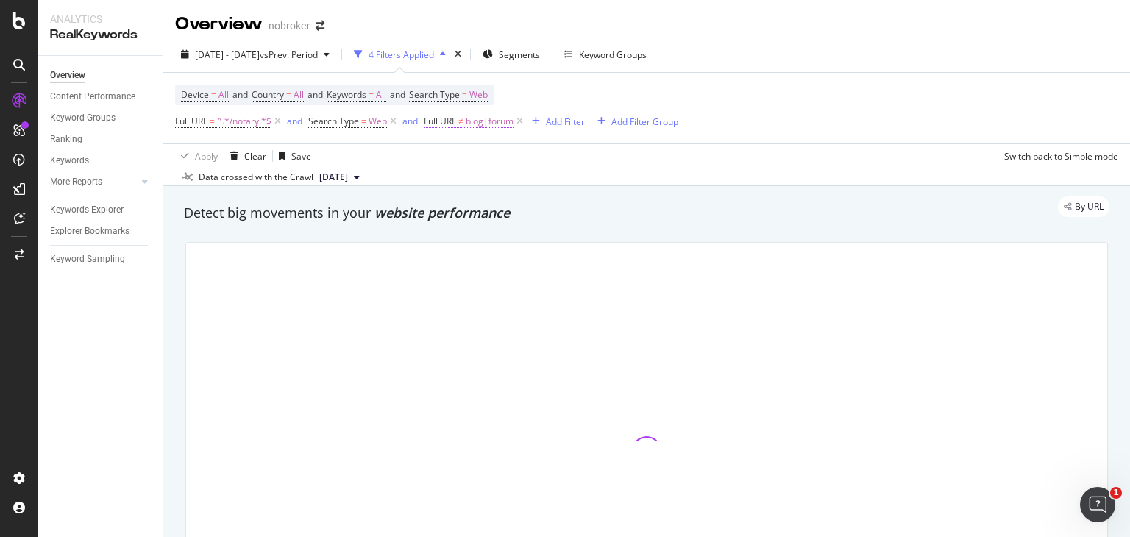
click at [490, 124] on span "blog|forum" at bounding box center [490, 121] width 48 height 21
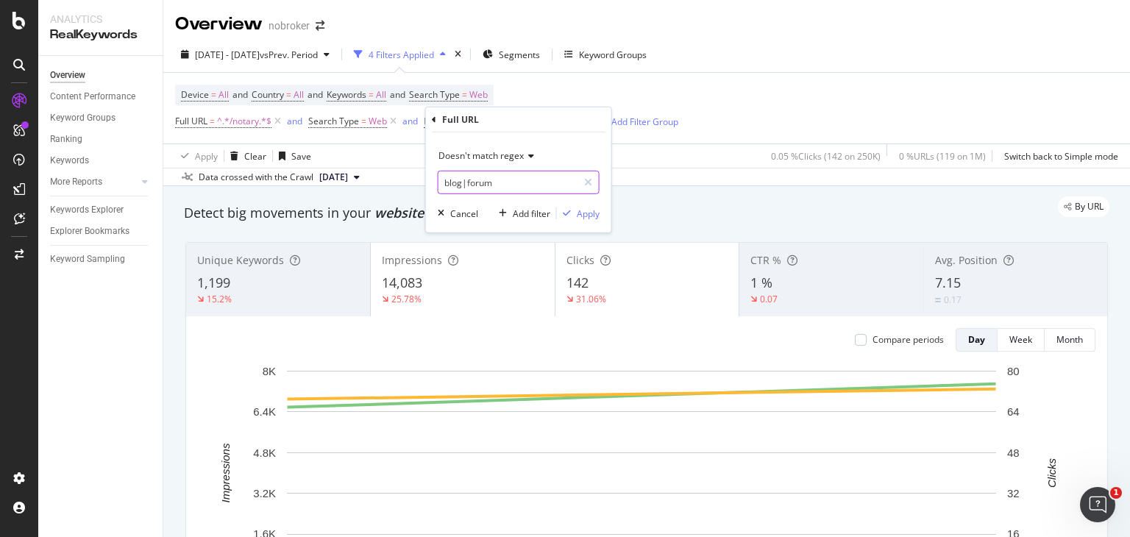
click at [511, 176] on input "blog|forum" at bounding box center [508, 183] width 139 height 24
type input "blog|forum|guides"
click at [592, 216] on div "Apply" at bounding box center [588, 213] width 23 height 13
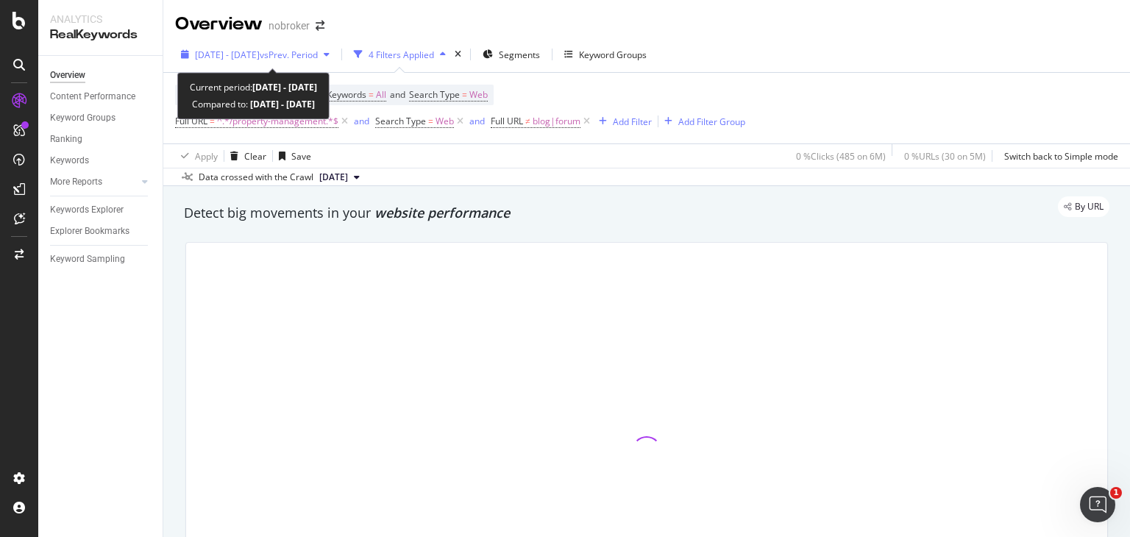
click at [309, 54] on span "vs Prev. Period" at bounding box center [289, 55] width 58 height 13
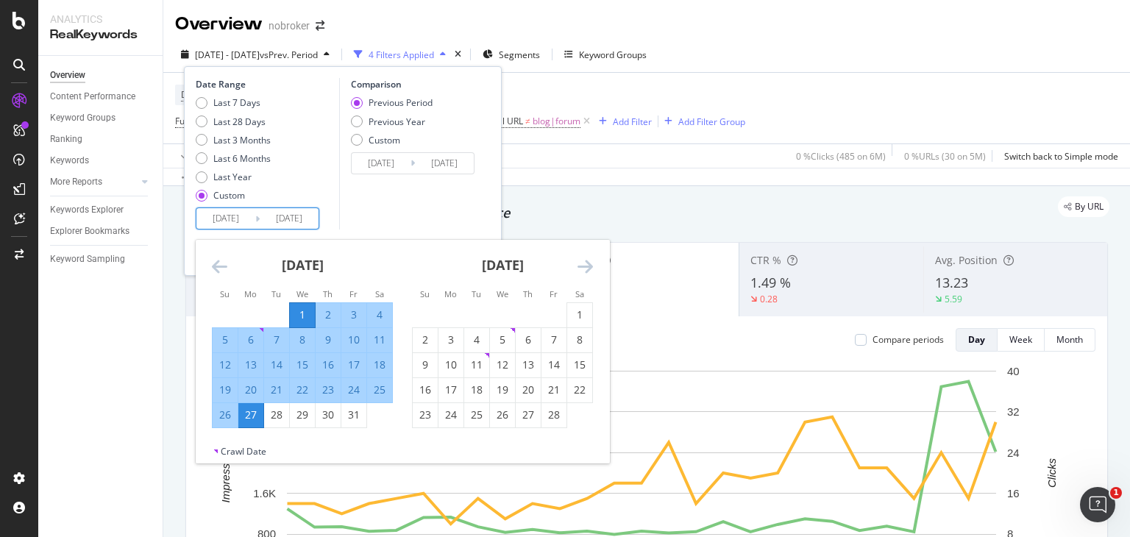
click at [224, 219] on input "[DATE]" at bounding box center [225, 218] width 59 height 21
click at [587, 260] on icon "Move forward to switch to the next month." at bounding box center [585, 267] width 15 height 18
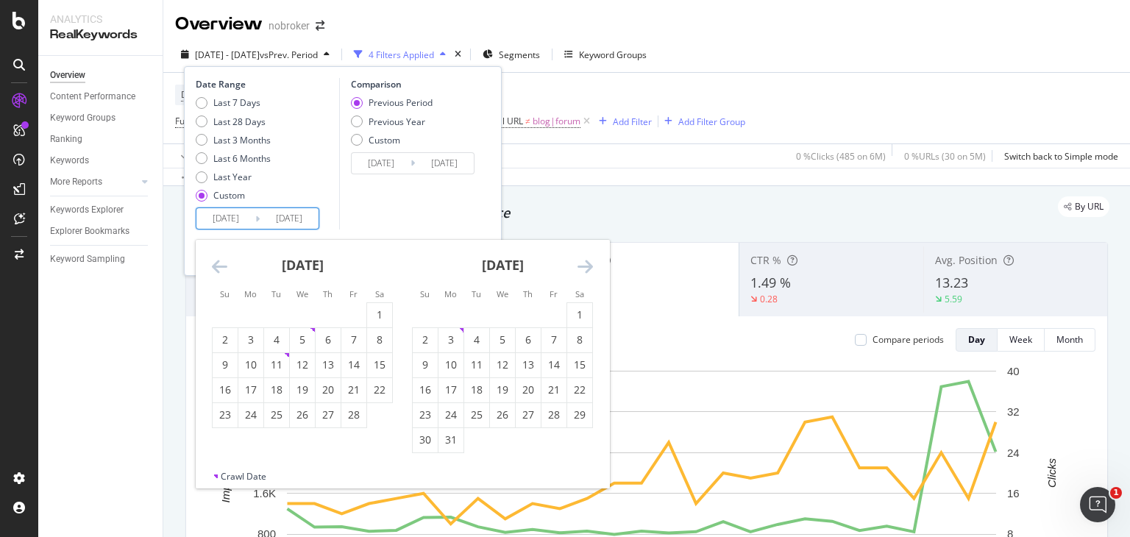
click at [587, 260] on icon "Move forward to switch to the next month." at bounding box center [585, 267] width 15 height 18
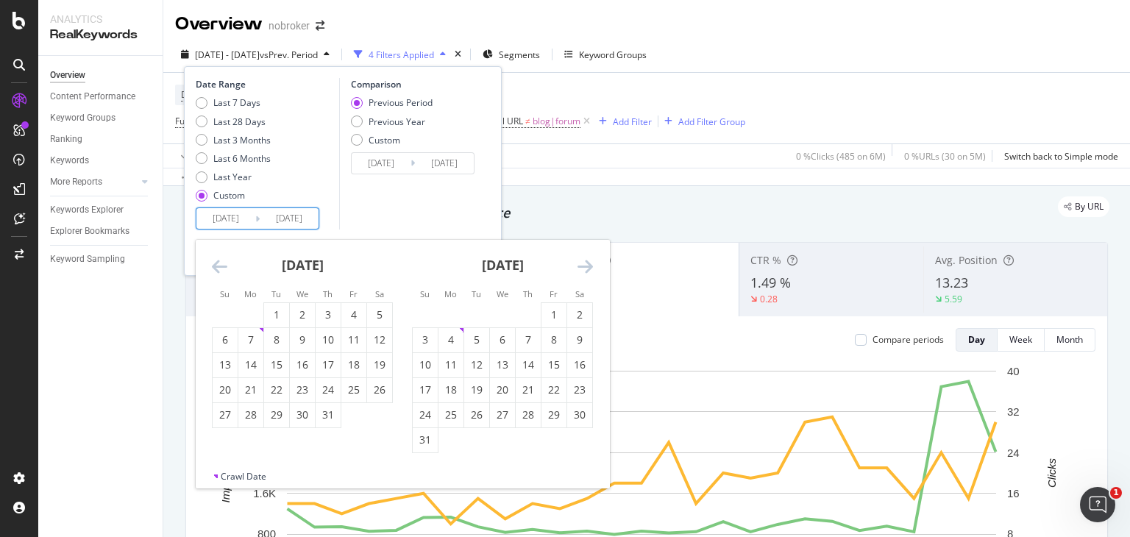
click at [587, 260] on icon "Move forward to switch to the next month." at bounding box center [585, 267] width 15 height 18
click at [458, 313] on div "1" at bounding box center [451, 315] width 25 height 15
type input "2025/09/01"
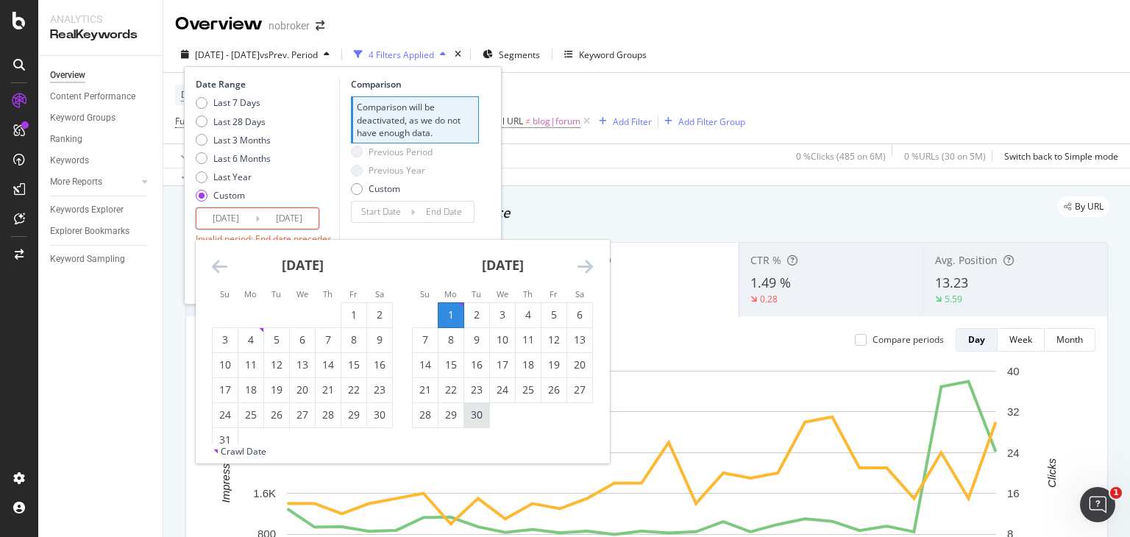
click at [477, 417] on div "30" at bounding box center [476, 415] width 25 height 15
type input "[DATE]"
type input "2025/08/02"
type input "2025/08/31"
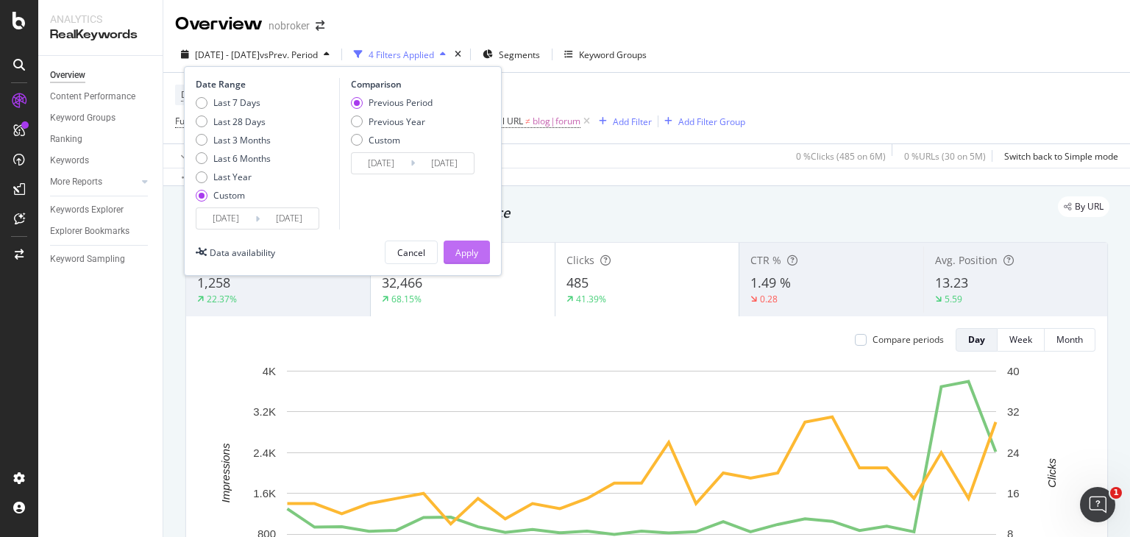
click at [466, 252] on div "Apply" at bounding box center [467, 253] width 23 height 13
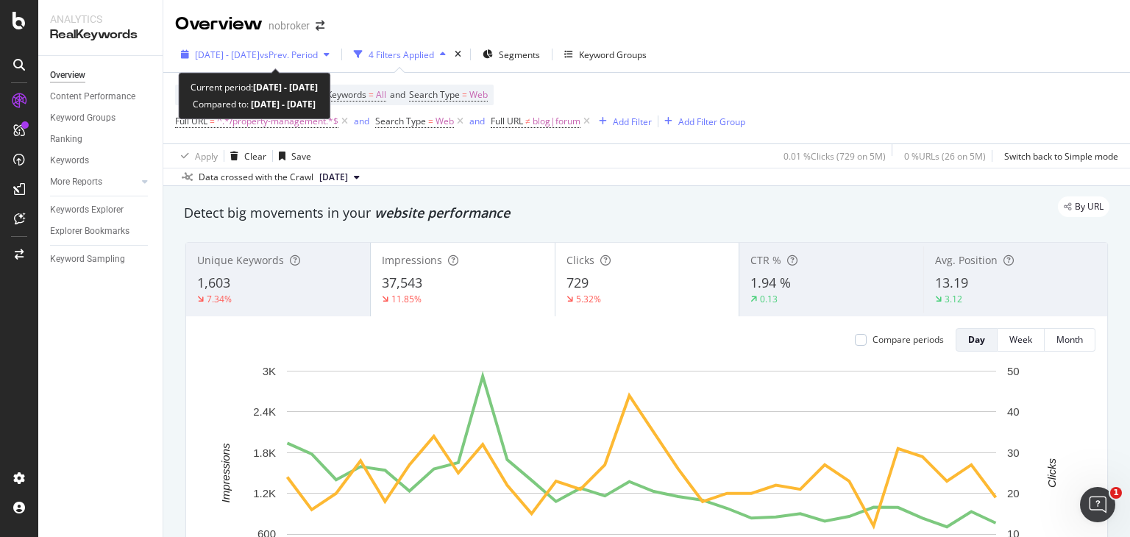
click at [294, 46] on div "2025 Sep. 1st - Sep. 30th vs Prev. Period" at bounding box center [255, 54] width 160 height 22
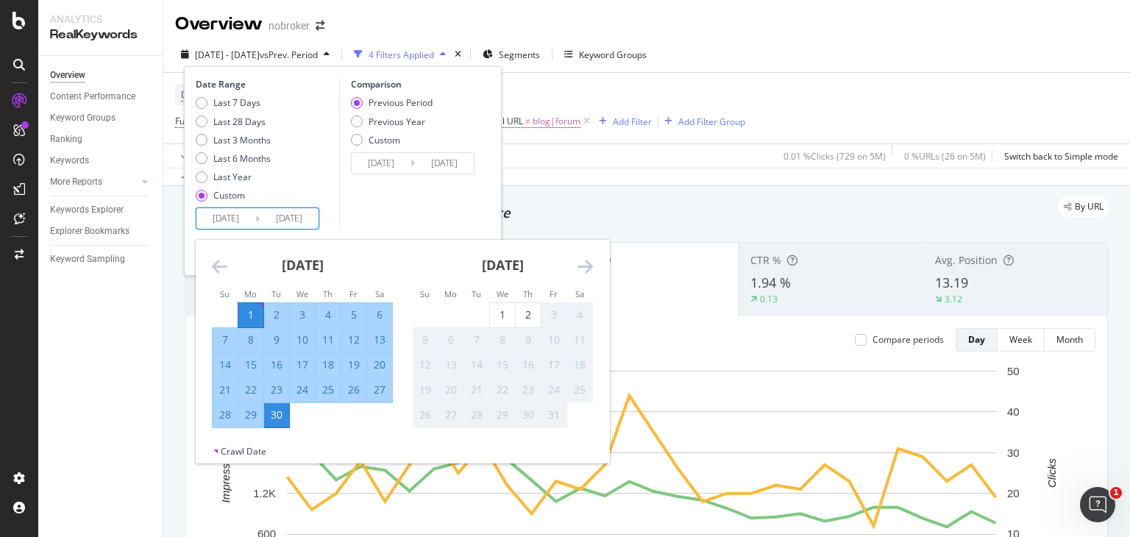
click at [221, 208] on input "2025/09/01" at bounding box center [225, 218] width 59 height 21
click at [506, 310] on div "1" at bounding box center [502, 315] width 25 height 15
type input "[DATE]"
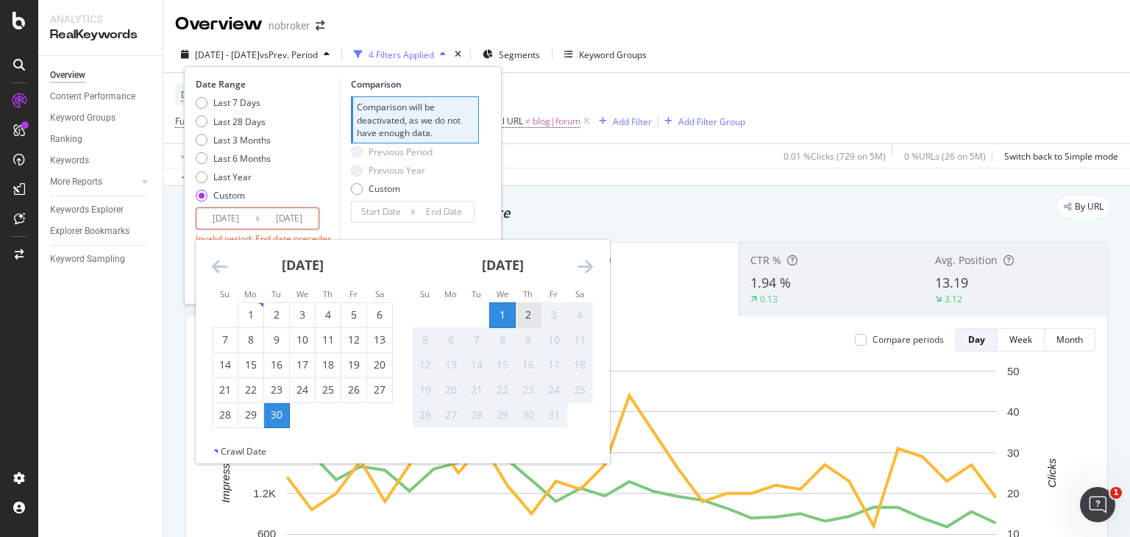
click at [524, 310] on div "2" at bounding box center [528, 315] width 25 height 15
type input "[DATE]"
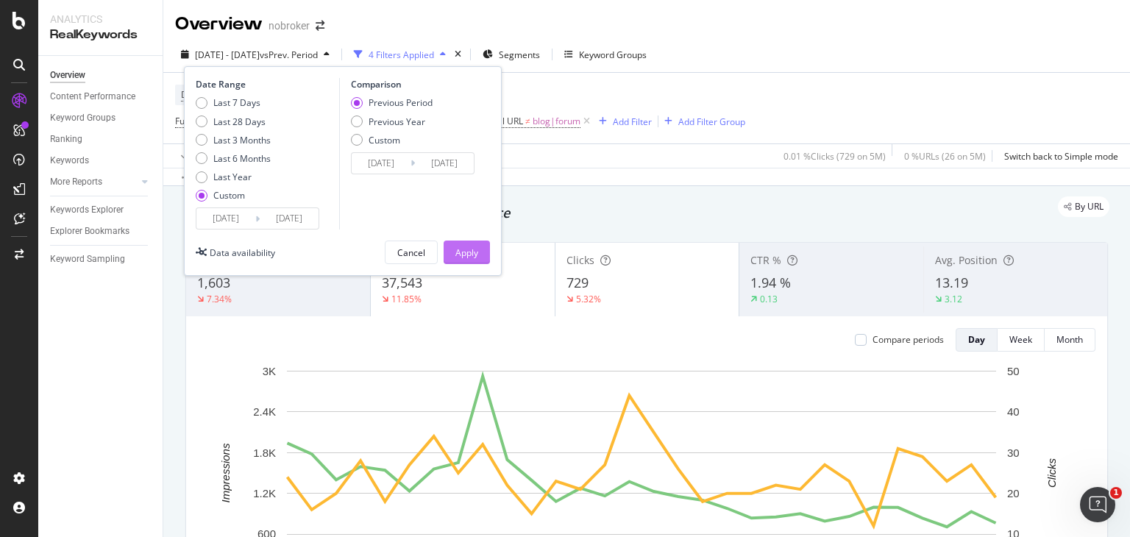
click at [475, 251] on div "Apply" at bounding box center [467, 253] width 23 height 13
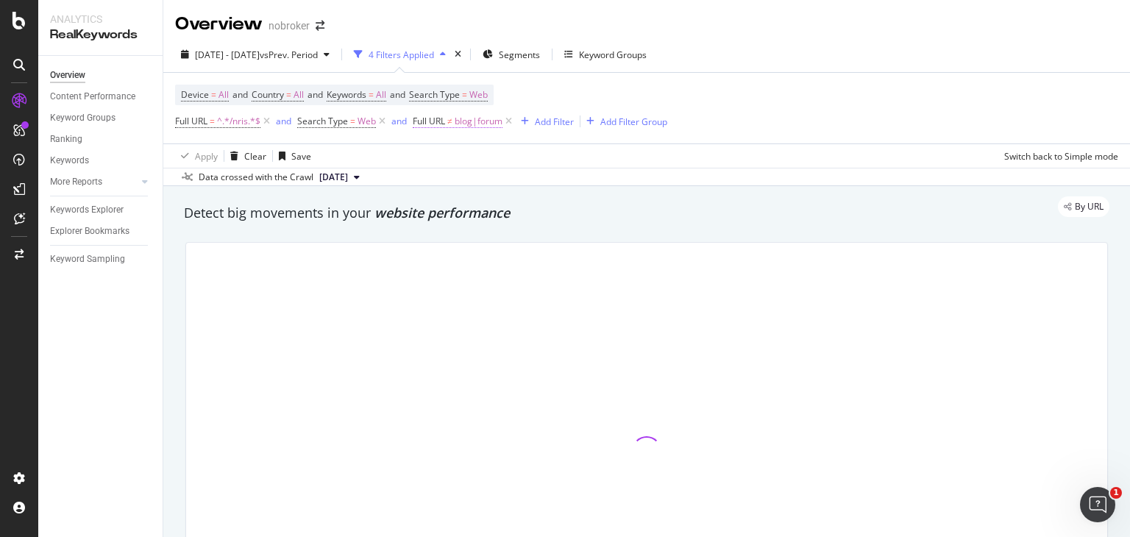
click at [461, 118] on span "blog|forum" at bounding box center [479, 121] width 48 height 21
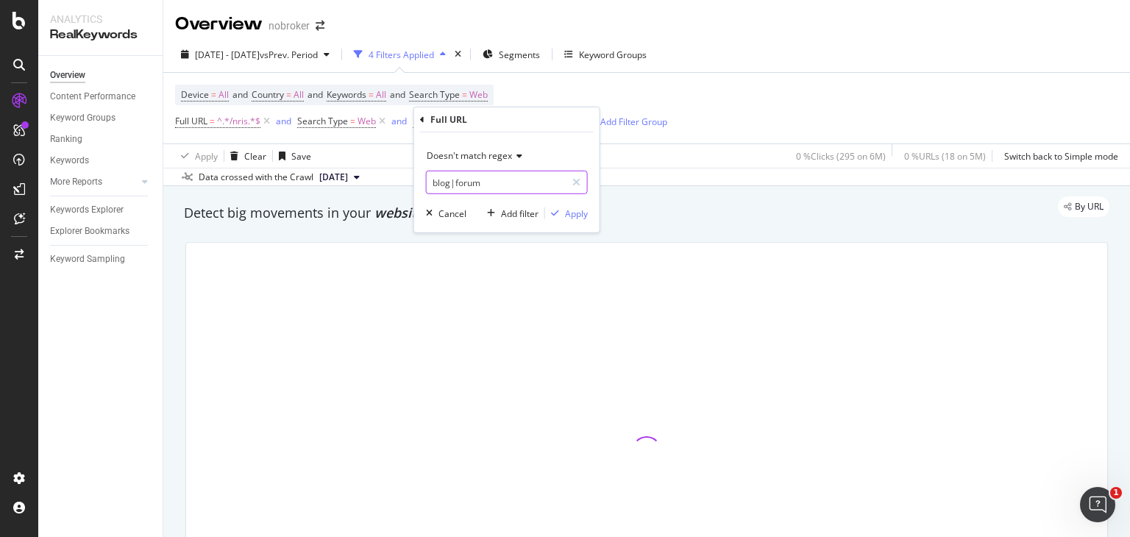
click at [493, 186] on input "blog|forum" at bounding box center [496, 183] width 139 height 24
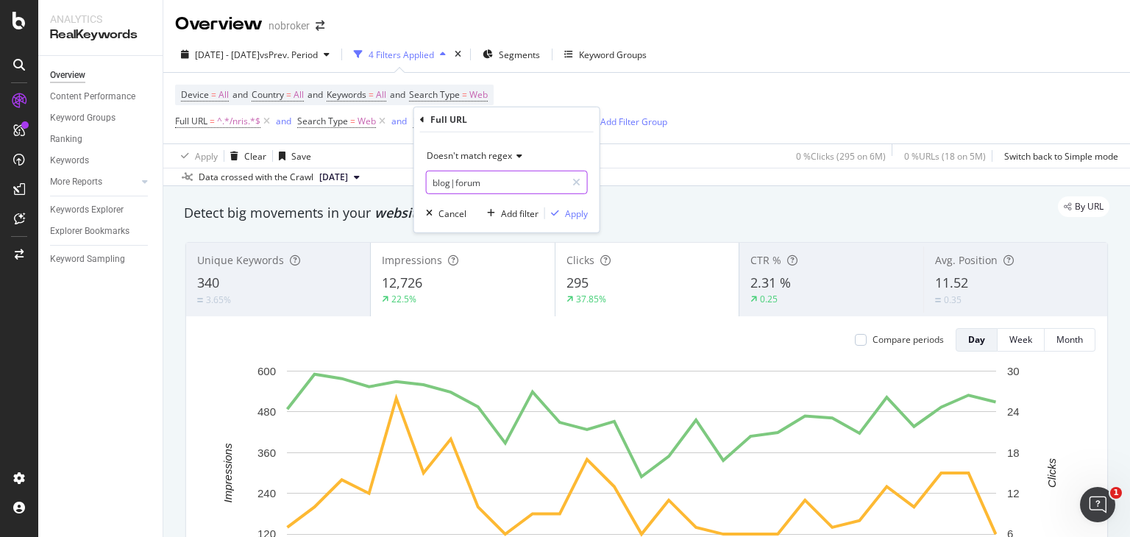
click at [493, 186] on input "blog|forum" at bounding box center [496, 183] width 139 height 24
type input "blog|forum|nri-guides"
click at [571, 207] on div "Apply" at bounding box center [576, 213] width 23 height 13
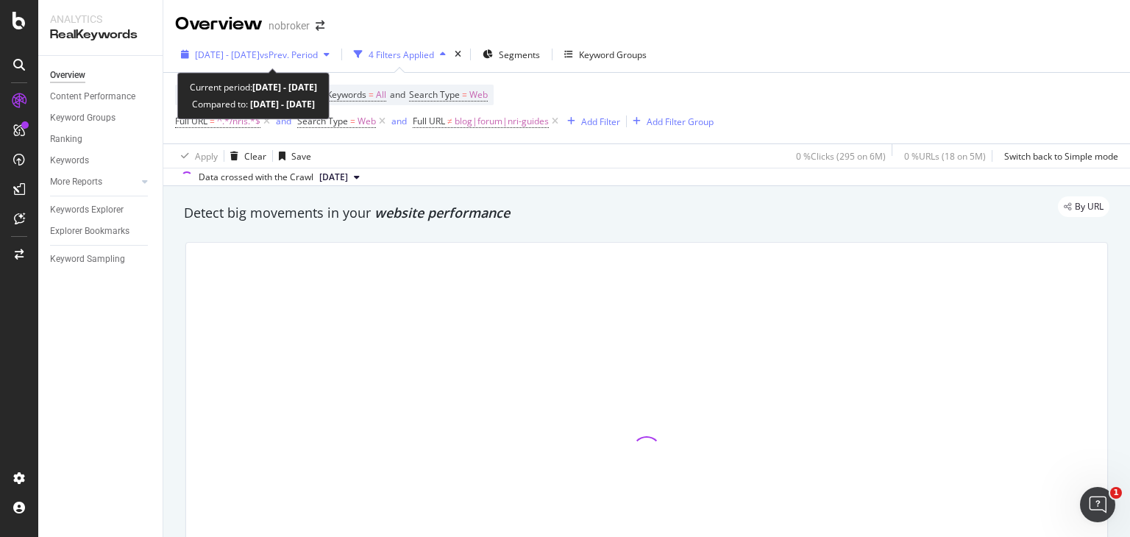
click at [292, 47] on div "[DATE] - [DATE] vs Prev. Period" at bounding box center [255, 54] width 160 height 22
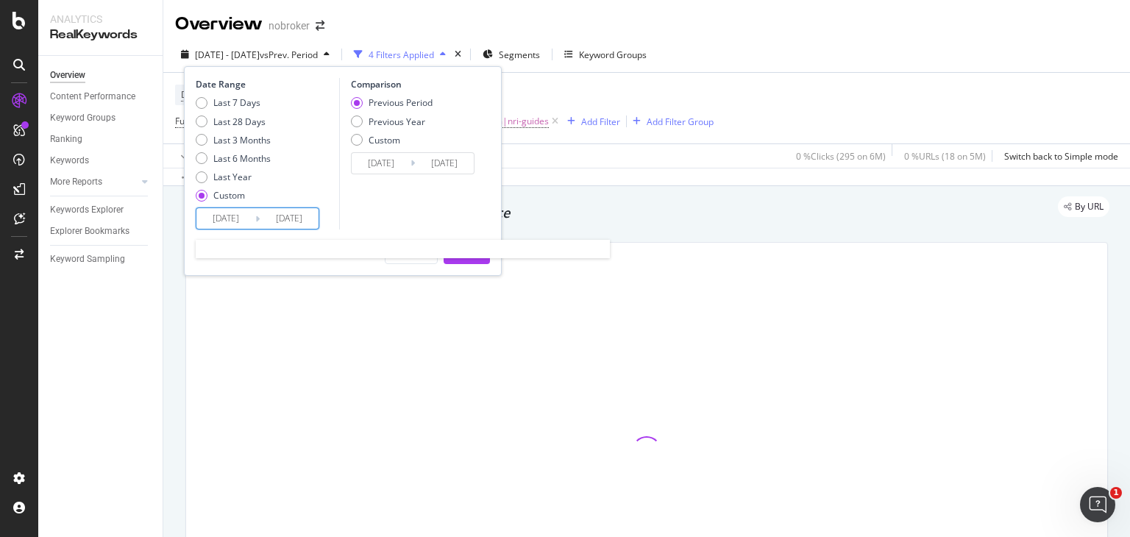
click at [225, 224] on input "[DATE]" at bounding box center [225, 218] width 59 height 21
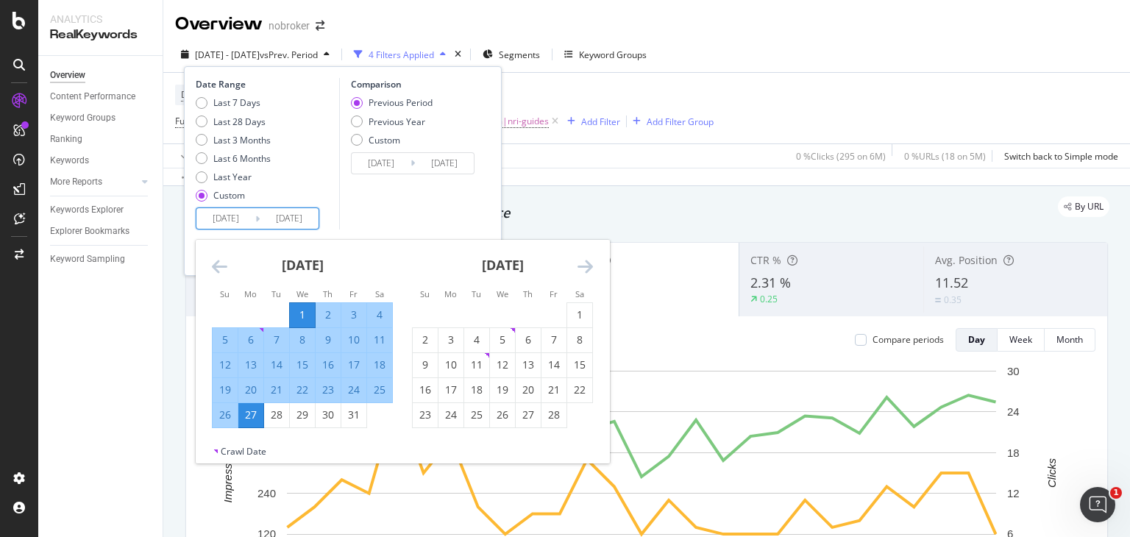
click at [578, 260] on icon "Move forward to switch to the next month." at bounding box center [585, 267] width 15 height 18
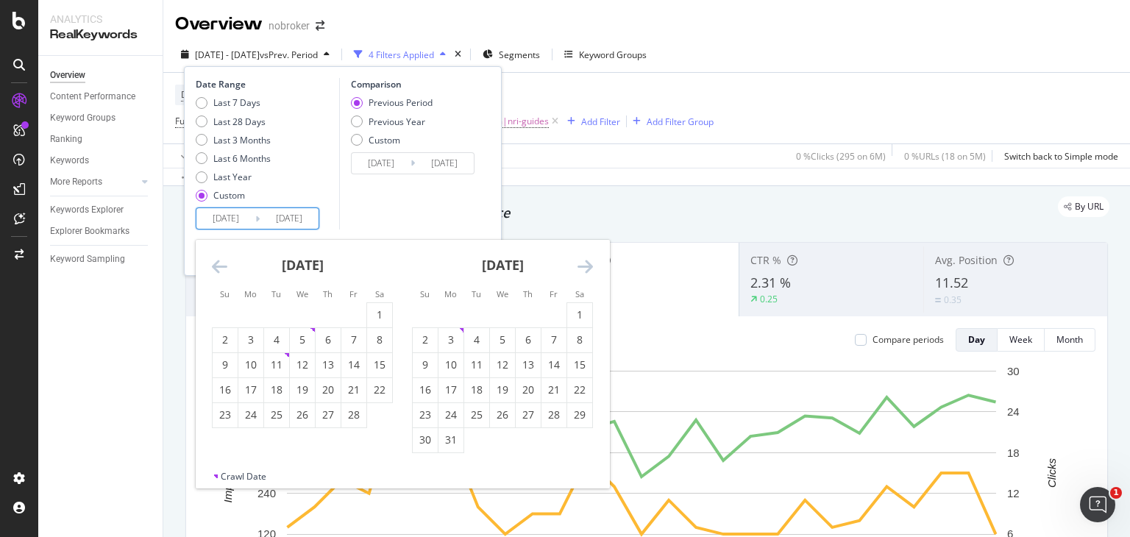
click at [578, 260] on icon "Move forward to switch to the next month." at bounding box center [585, 267] width 15 height 18
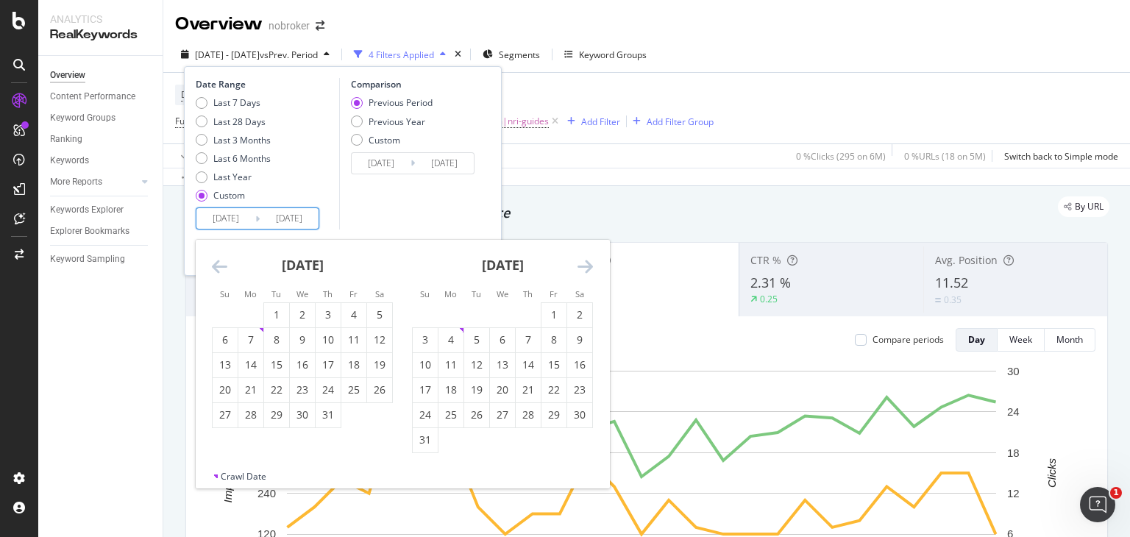
click at [578, 260] on icon "Move forward to switch to the next month." at bounding box center [585, 267] width 15 height 18
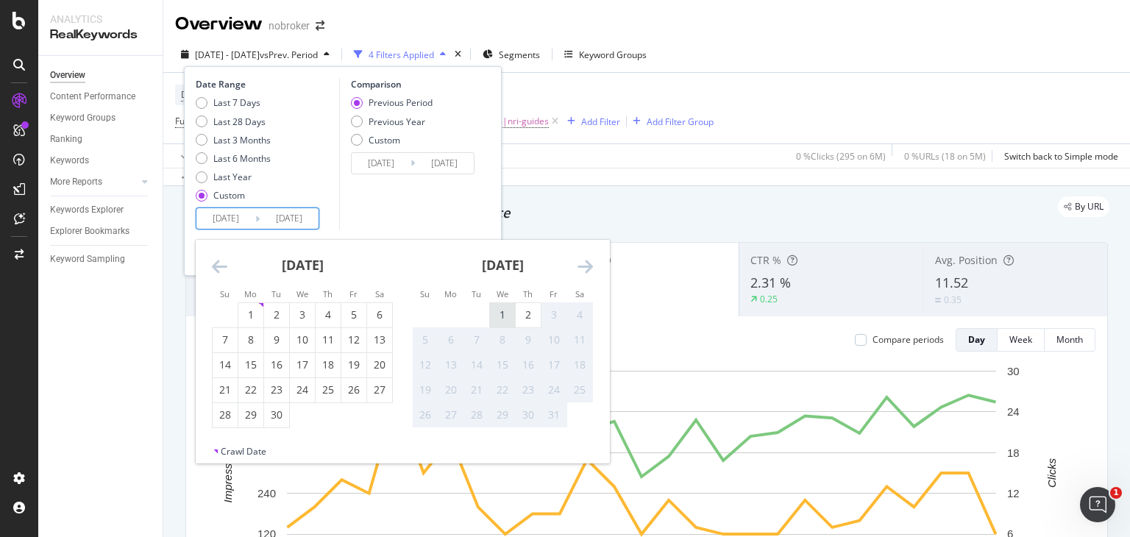
click at [500, 313] on div "1" at bounding box center [502, 315] width 25 height 15
type input "[DATE]"
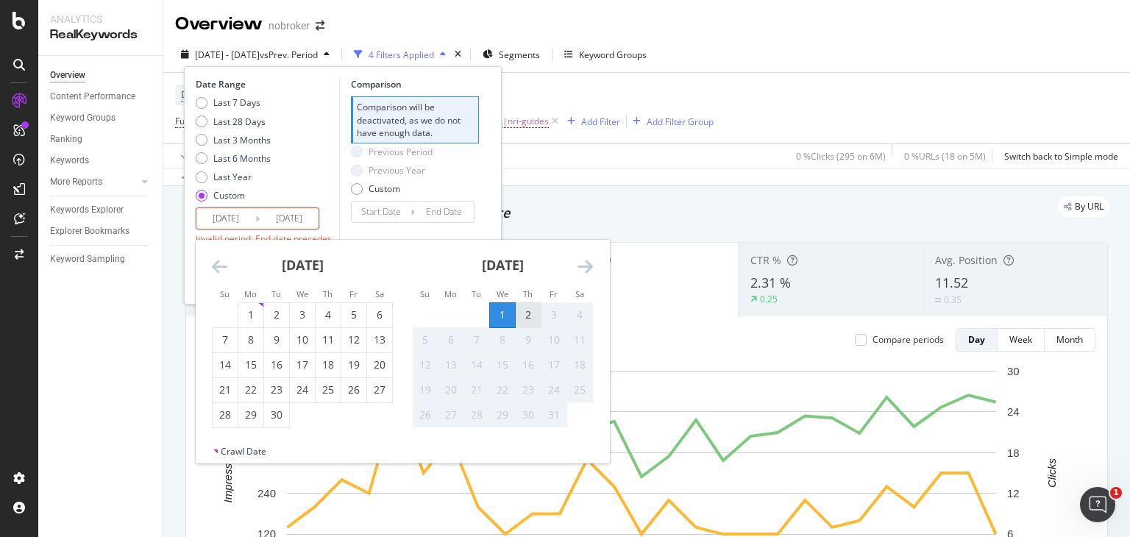
click at [529, 313] on div "2" at bounding box center [528, 315] width 25 height 15
type input "[DATE]"
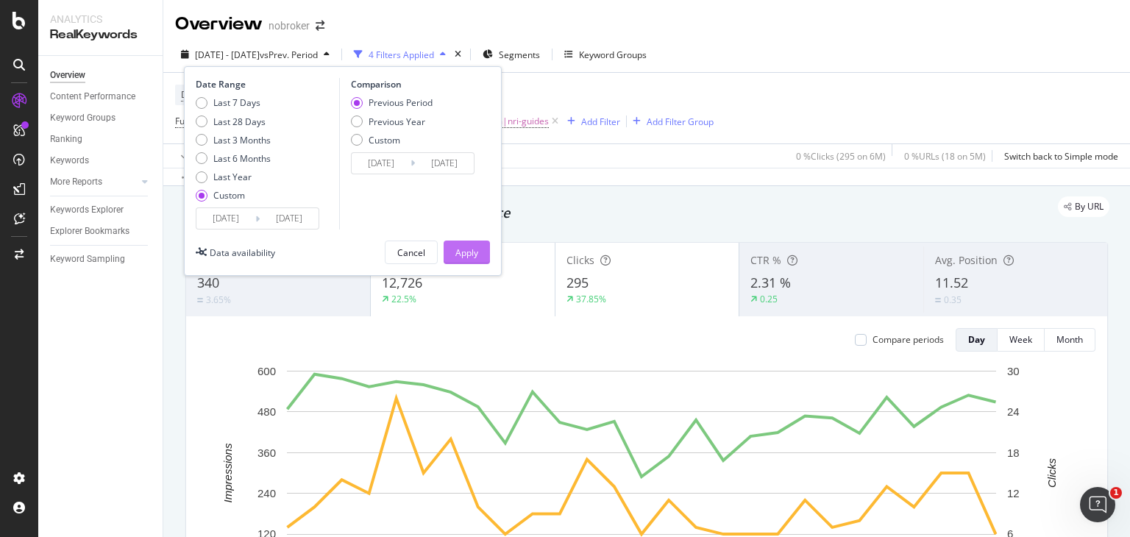
click at [462, 244] on div "Apply" at bounding box center [467, 252] width 23 height 22
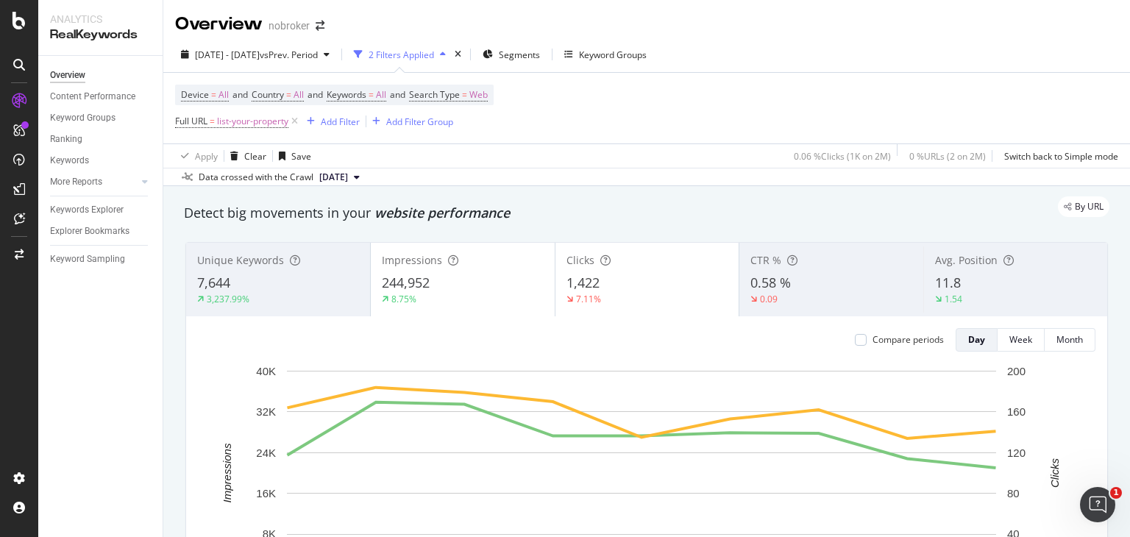
click at [569, 218] on div "Detect big movements in your website performance" at bounding box center [647, 213] width 926 height 19
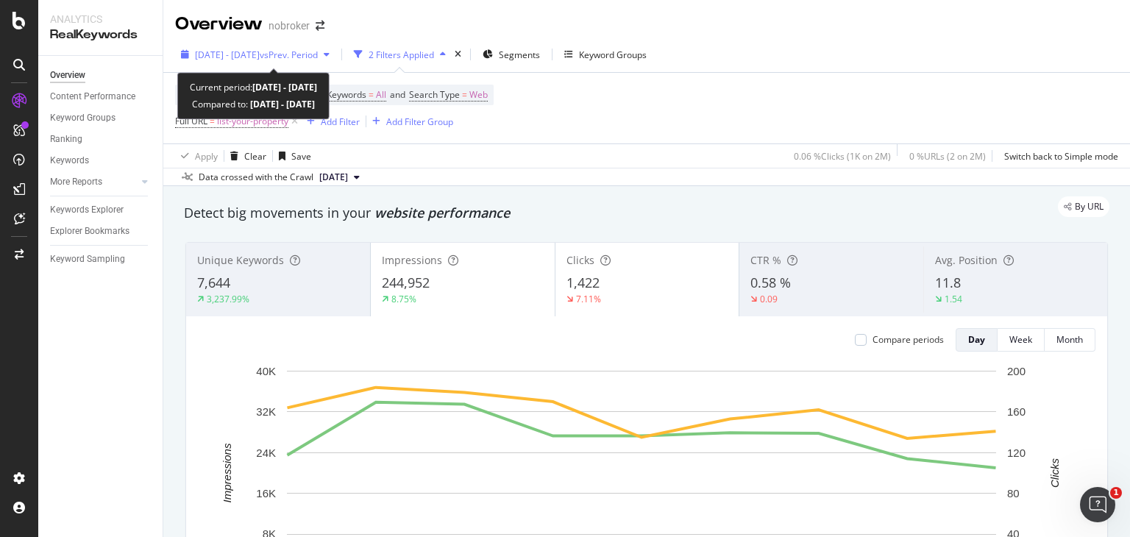
click at [313, 45] on div "[DATE] - [DATE] vs Prev. Period" at bounding box center [255, 54] width 160 height 22
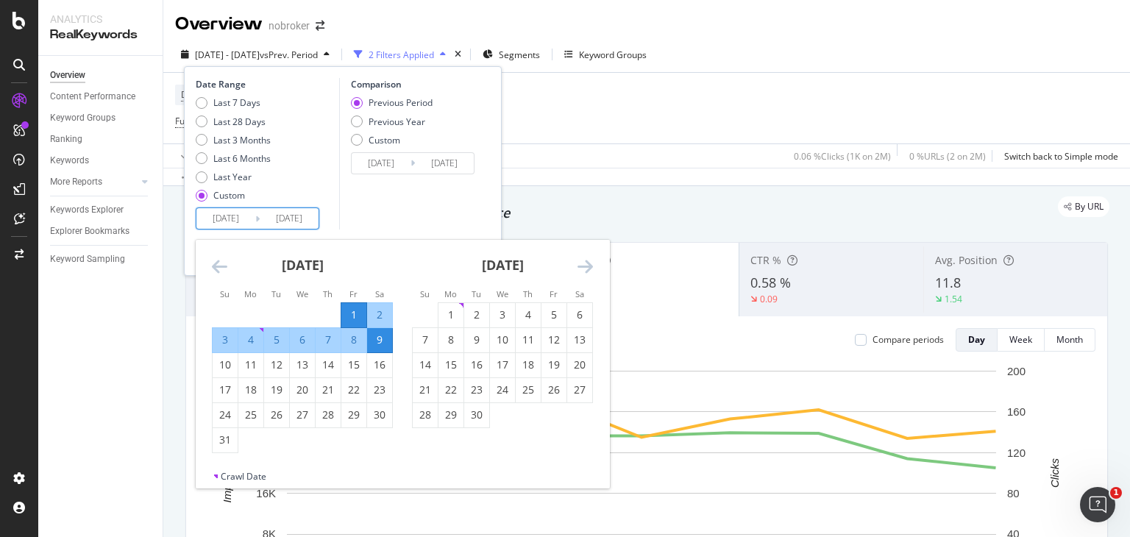
click at [219, 216] on input "[DATE]" at bounding box center [225, 218] width 59 height 21
click at [587, 269] on icon "Move forward to switch to the next month." at bounding box center [585, 267] width 15 height 18
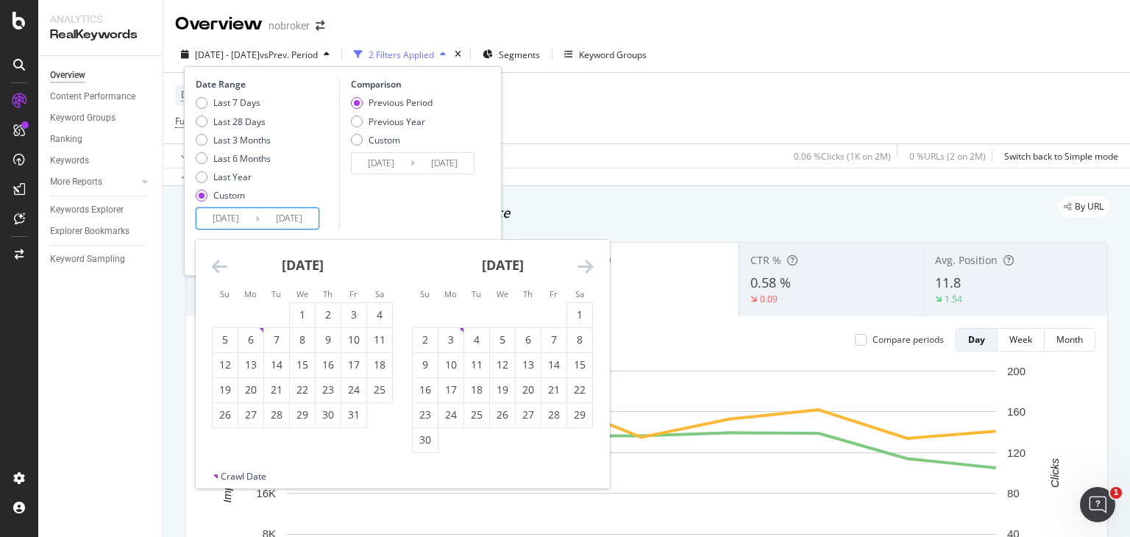
click at [587, 269] on icon "Move forward to switch to the next month." at bounding box center [585, 267] width 15 height 18
click at [423, 318] on div "1" at bounding box center [425, 315] width 25 height 15
type input "[DATE]"
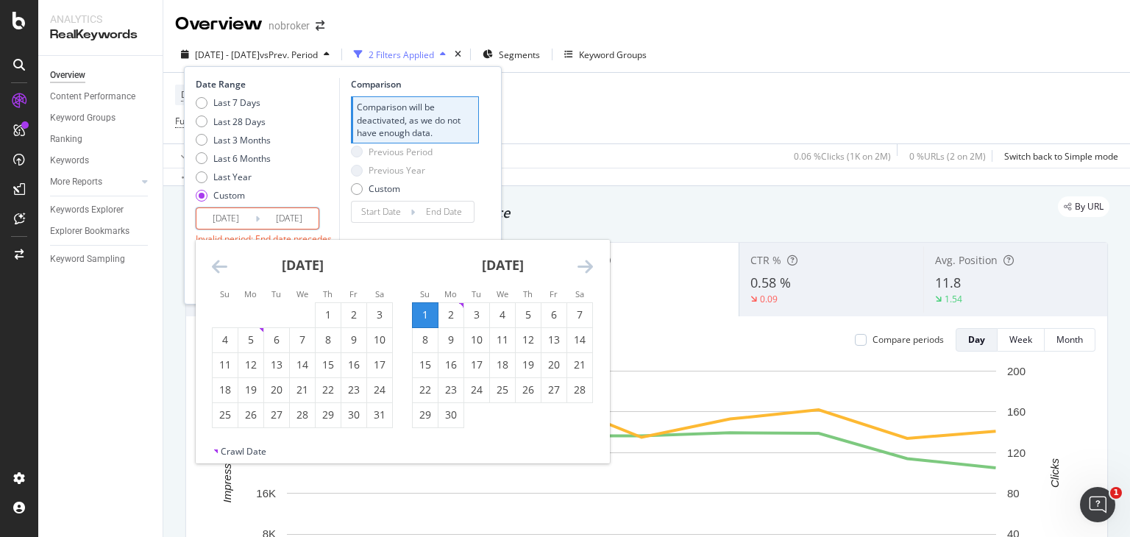
click at [584, 269] on icon "Move forward to switch to the next month." at bounding box center [585, 267] width 15 height 18
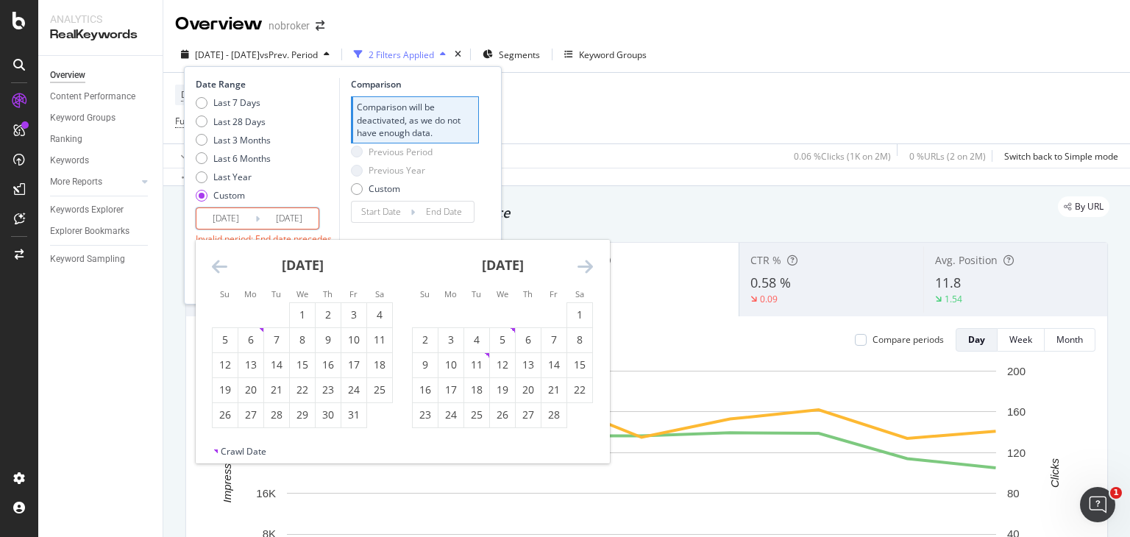
click at [233, 216] on input "[DATE]" at bounding box center [225, 218] width 59 height 21
click at [586, 263] on icon "Move forward to switch to the next month." at bounding box center [585, 267] width 15 height 18
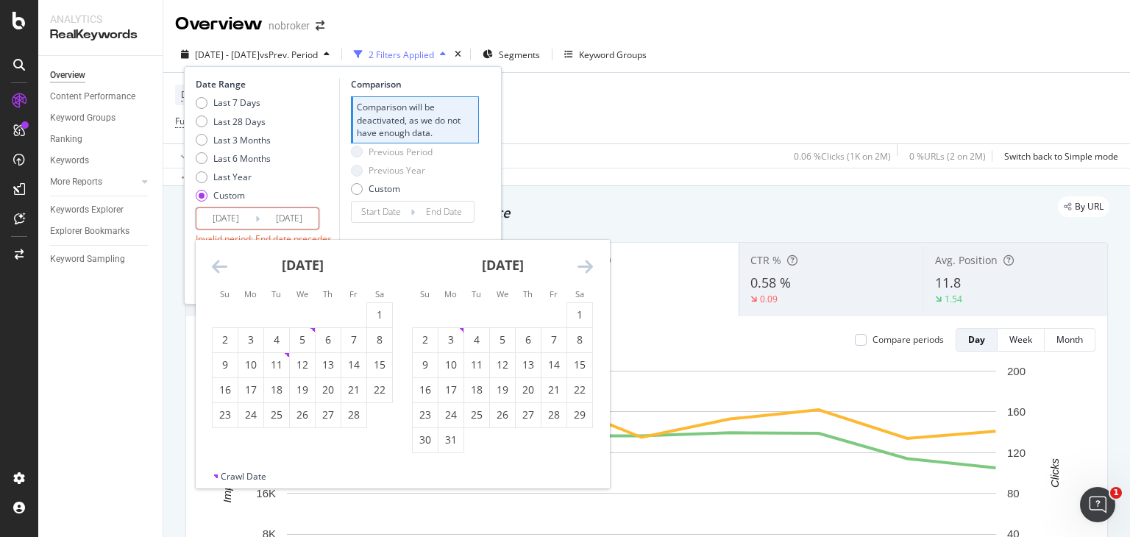
click at [586, 263] on icon "Move forward to switch to the next month." at bounding box center [585, 267] width 15 height 18
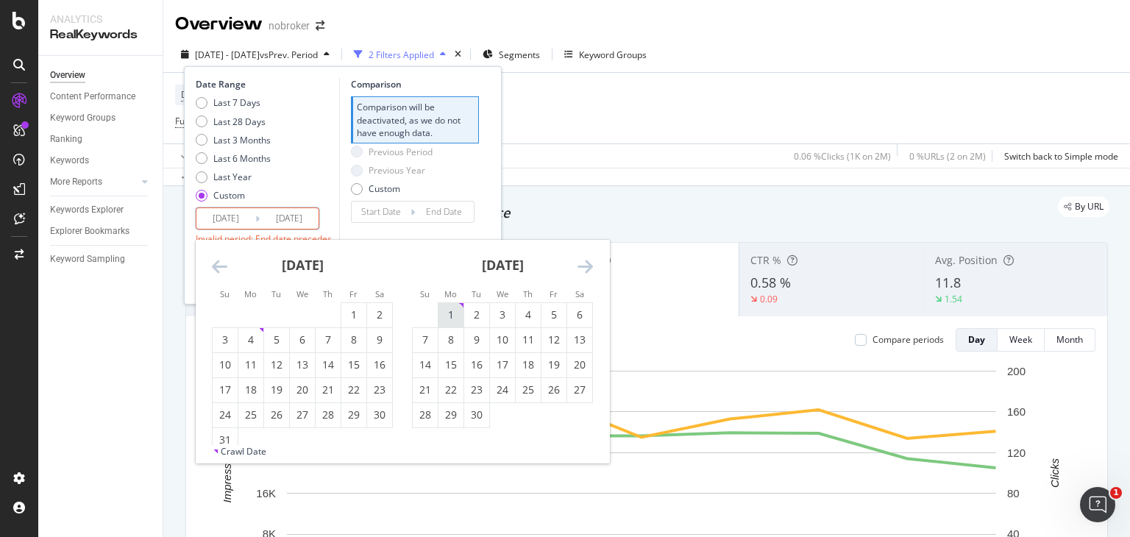
click at [448, 305] on div "1" at bounding box center [451, 315] width 25 height 24
type input "[DATE]"
click at [472, 413] on div "30" at bounding box center [476, 415] width 25 height 15
type input "[DATE]"
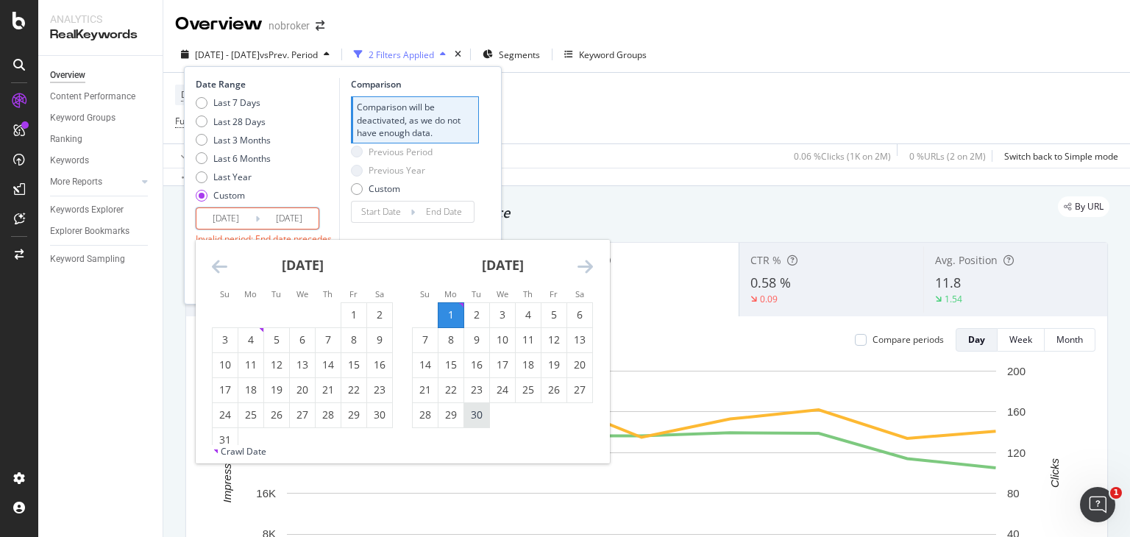
type input "[DATE]"
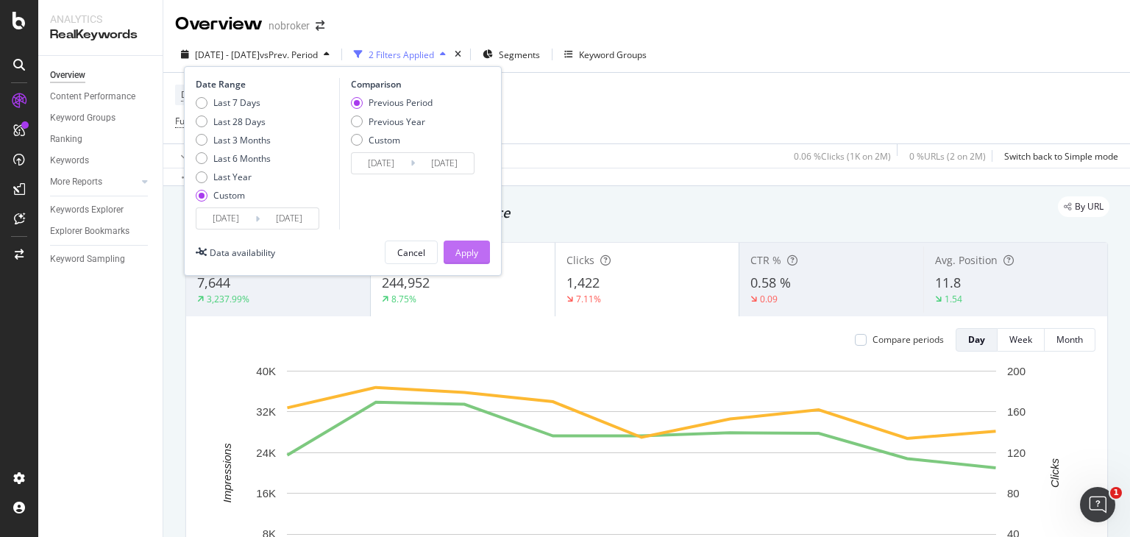
click at [467, 258] on div "Apply" at bounding box center [467, 253] width 23 height 13
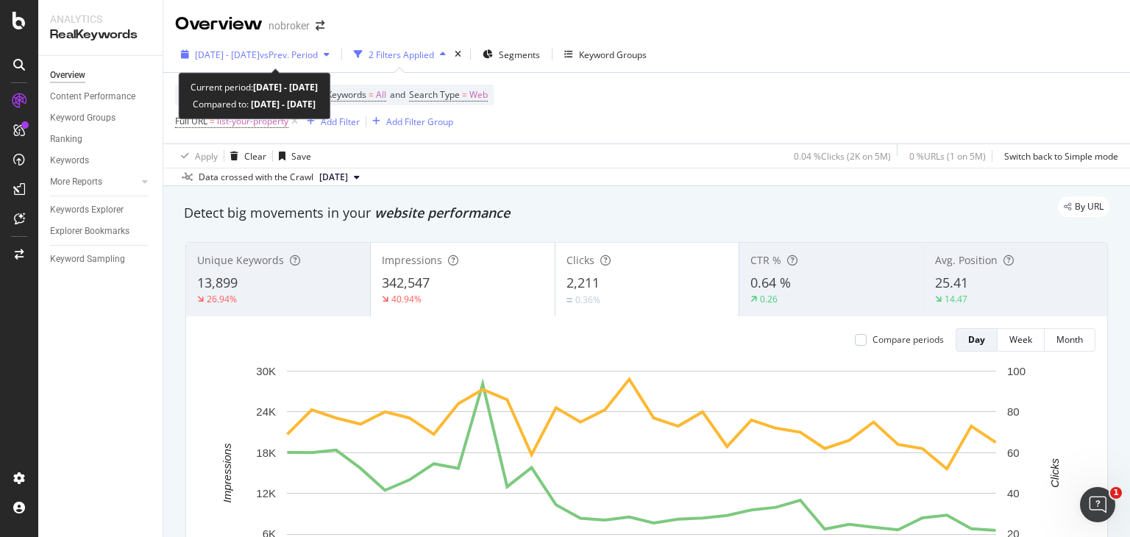
click at [258, 56] on span "[DATE] - [DATE]" at bounding box center [227, 55] width 65 height 13
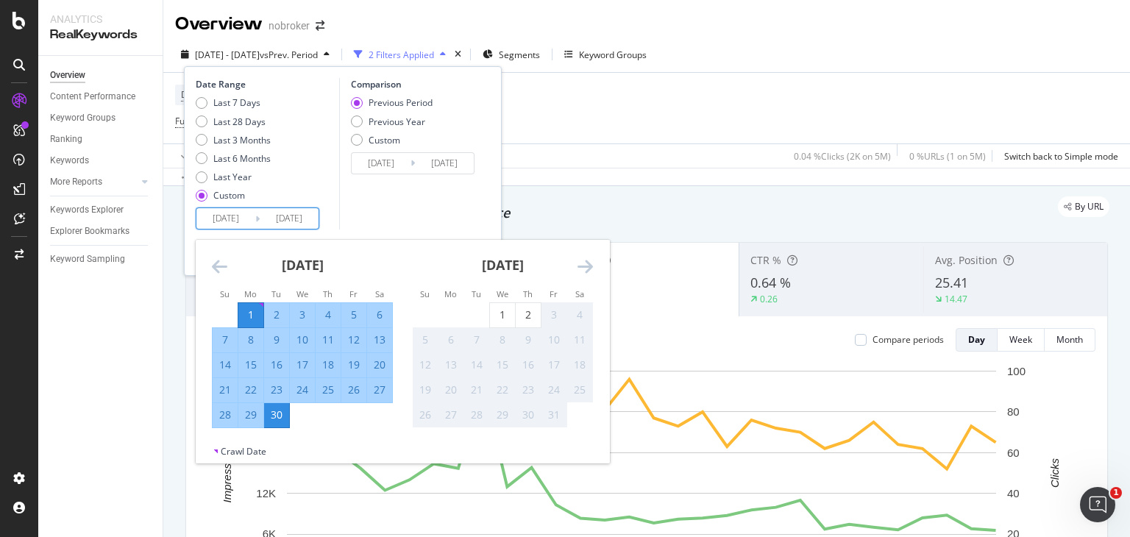
click at [221, 211] on input "[DATE]" at bounding box center [225, 218] width 59 height 21
click at [511, 310] on div "1" at bounding box center [502, 315] width 25 height 15
type input "[DATE]"
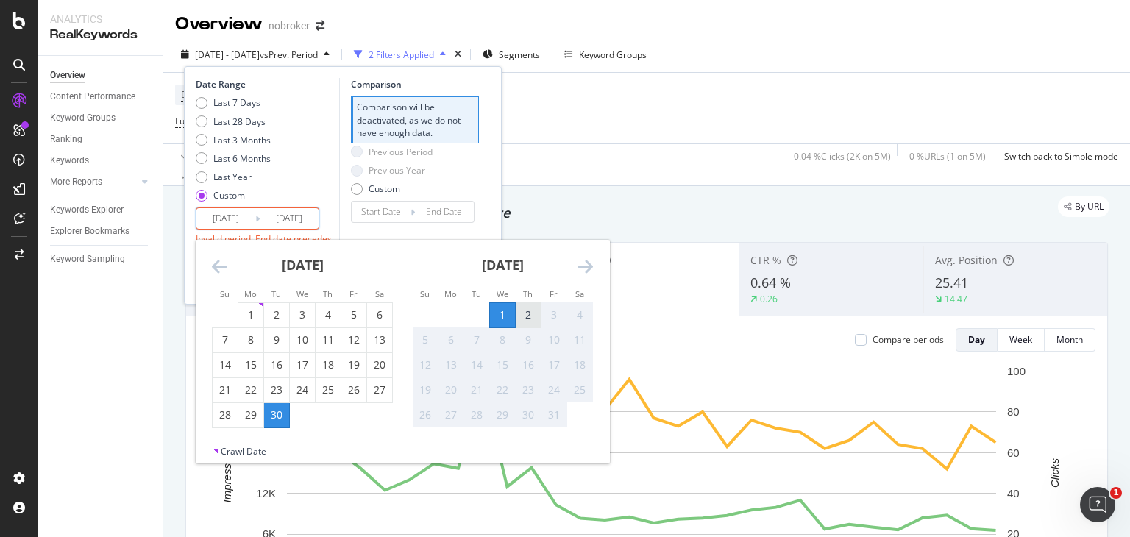
click at [524, 312] on div "2" at bounding box center [528, 315] width 25 height 15
type input "[DATE]"
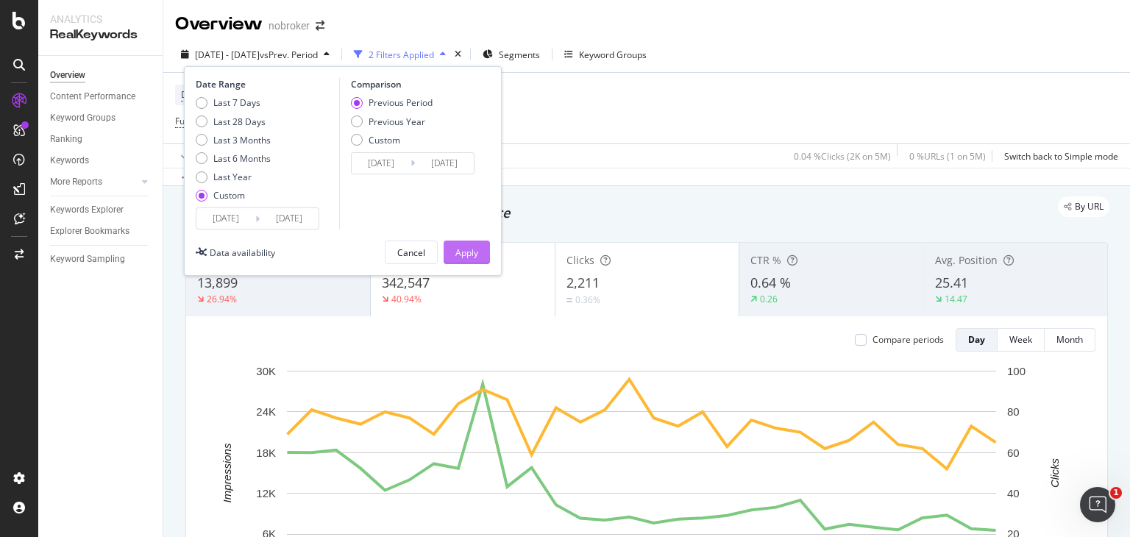
click at [465, 251] on div "Apply" at bounding box center [467, 253] width 23 height 13
